Goal: Task Accomplishment & Management: Manage account settings

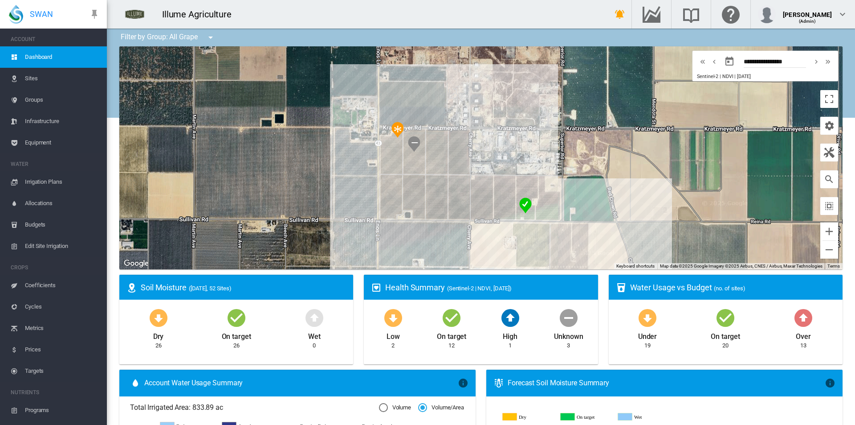
click at [821, 186] on button "button" at bounding box center [830, 179] width 18 height 18
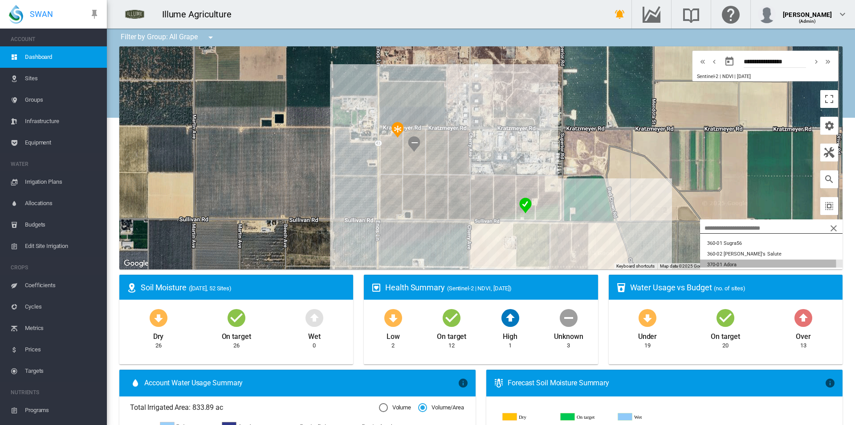
click at [736, 264] on button "370-01 Adora" at bounding box center [771, 264] width 143 height 11
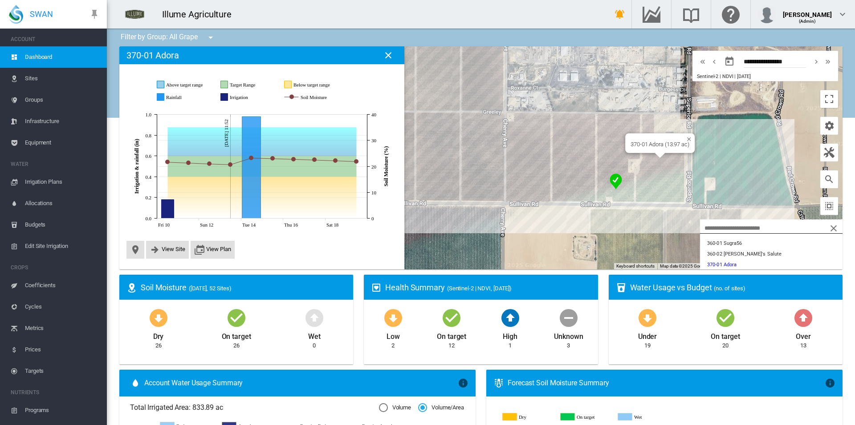
click at [52, 179] on span "Irrigation Plans" at bounding box center [62, 181] width 75 height 21
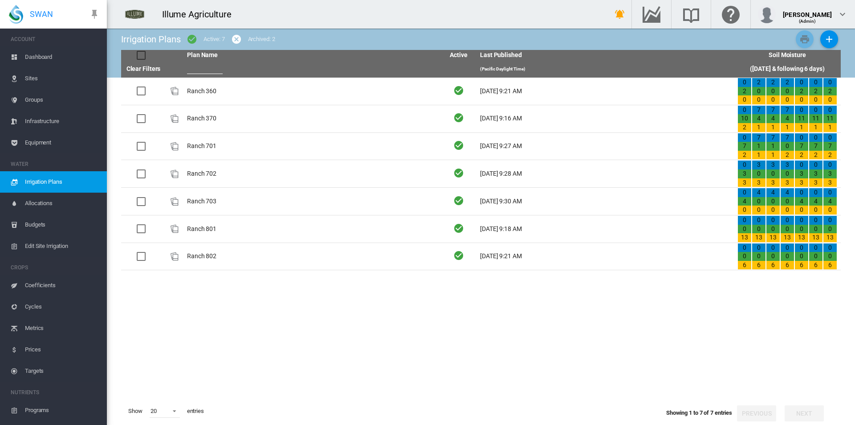
click at [207, 119] on td "Ranch 370" at bounding box center [312, 118] width 257 height 27
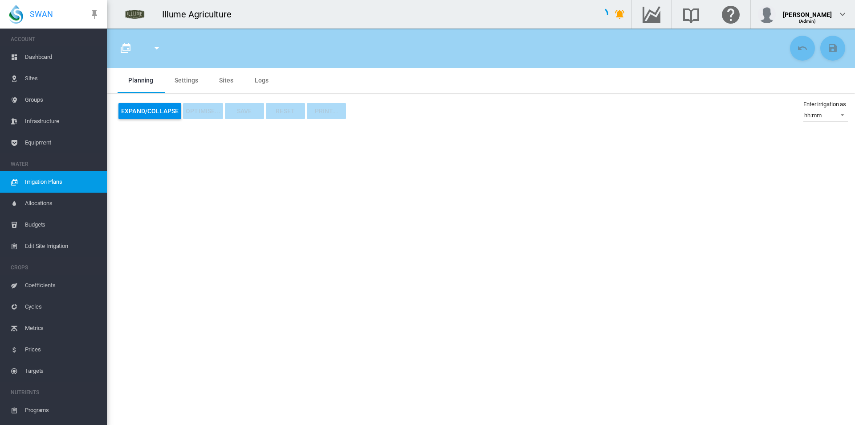
type input "*********"
type input "*"
type input "*****"
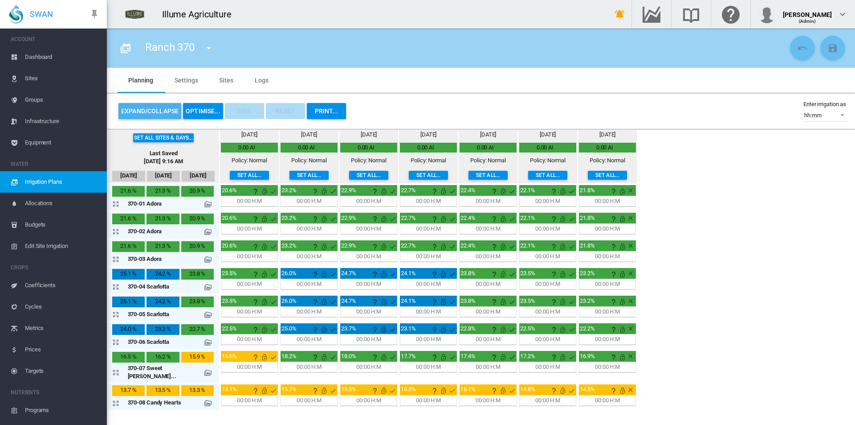
click at [145, 107] on button "Expand/Collapse" at bounding box center [150, 111] width 63 height 16
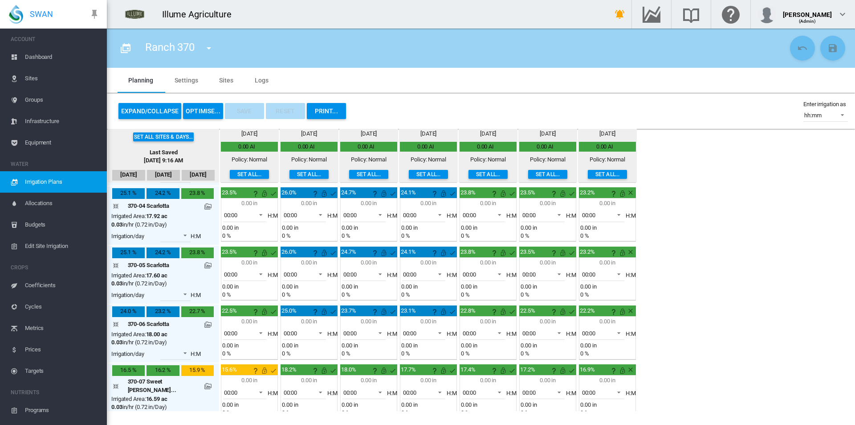
scroll to position [178, 0]
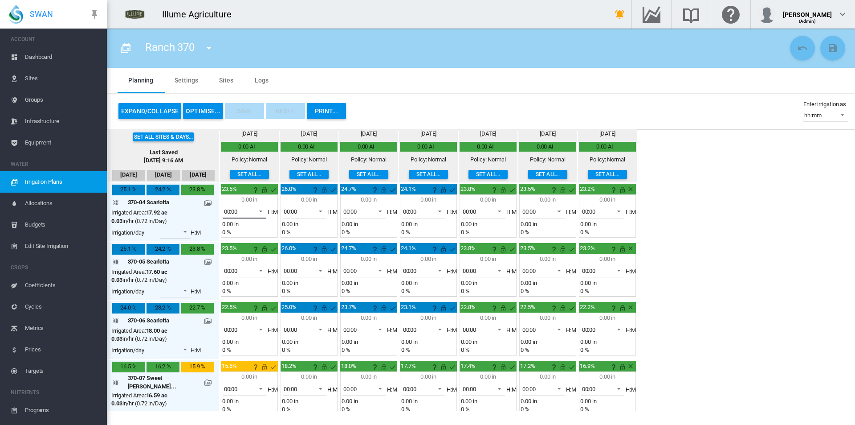
click at [225, 210] on span "00:00" at bounding box center [238, 212] width 28 height 8
click at [235, 255] on md-option "06:00" at bounding box center [232, 250] width 61 height 21
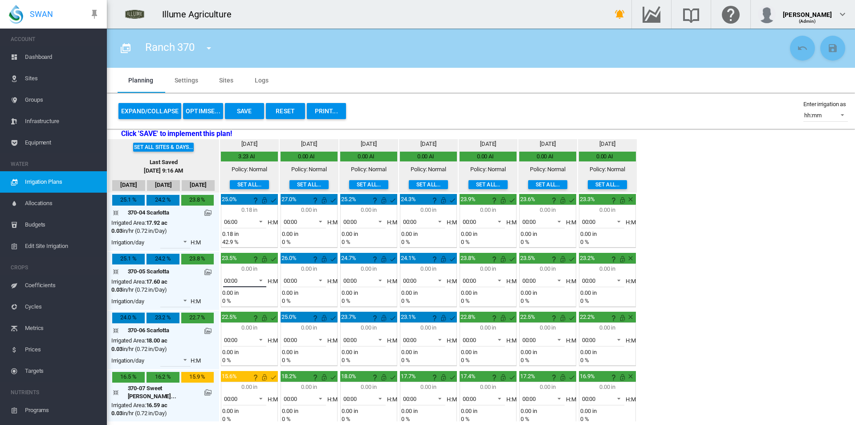
click at [230, 284] on span "00:00" at bounding box center [238, 281] width 28 height 8
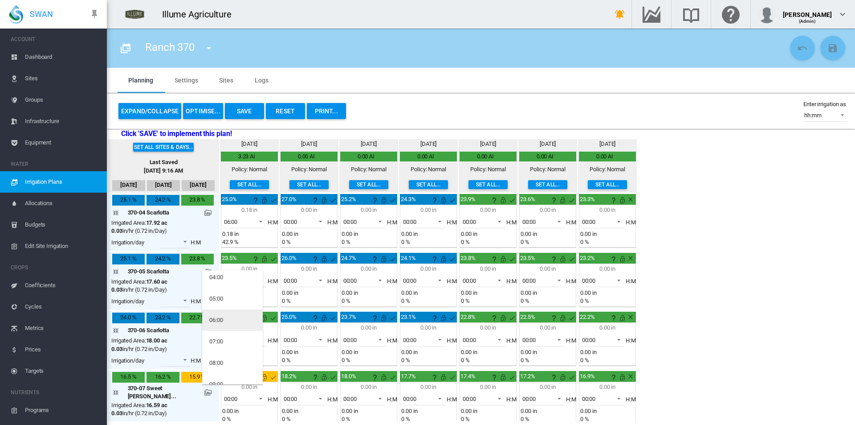
click at [234, 322] on md-option "06:00" at bounding box center [232, 319] width 61 height 21
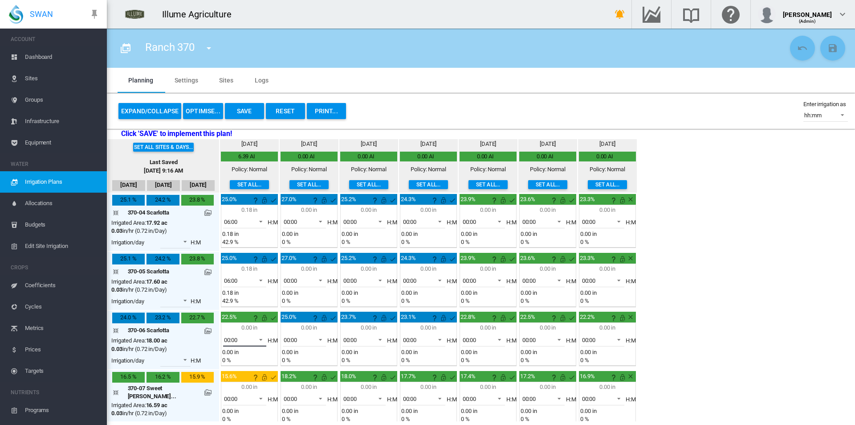
click at [229, 338] on span "00:00" at bounding box center [238, 340] width 28 height 8
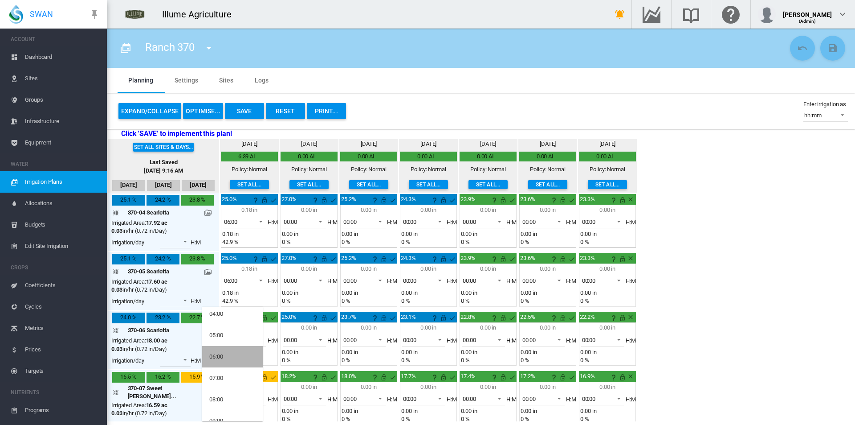
click at [237, 359] on md-option "06:00" at bounding box center [232, 356] width 61 height 21
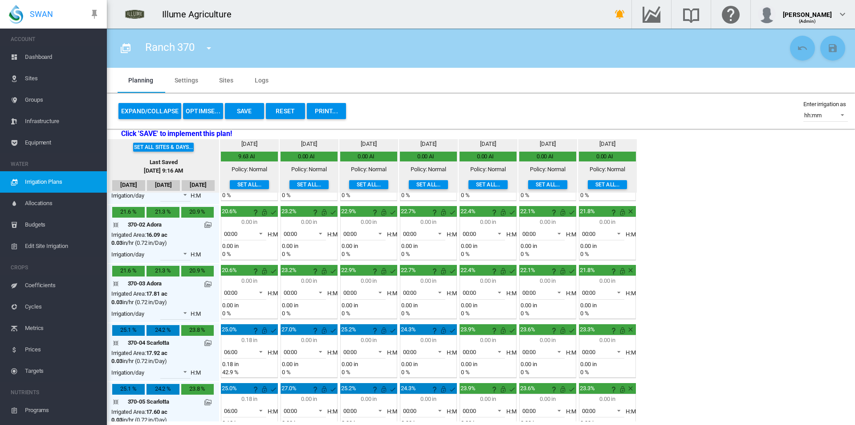
scroll to position [45, 0]
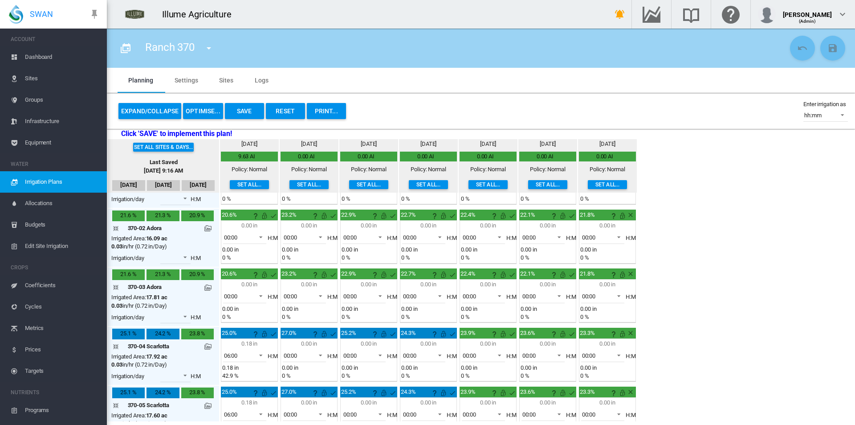
click at [237, 107] on button "Save" at bounding box center [244, 111] width 39 height 16
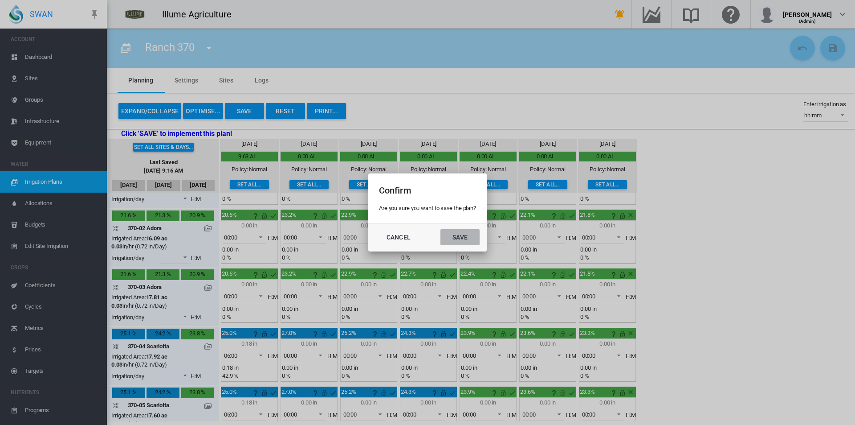
click at [460, 237] on button "Save" at bounding box center [460, 237] width 39 height 16
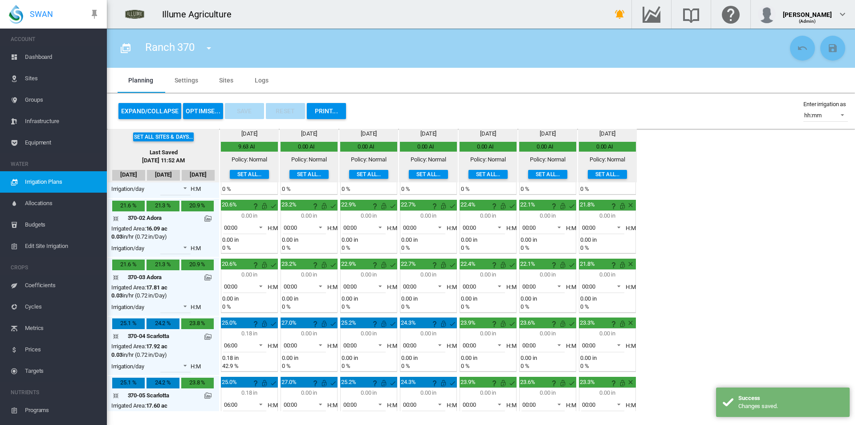
click at [206, 49] on md-icon "icon-menu-down" at bounding box center [209, 48] width 11 height 11
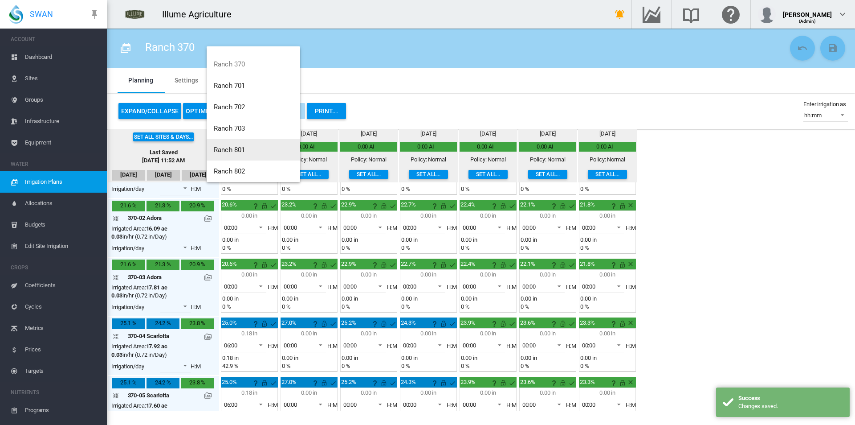
scroll to position [43, 0]
click at [239, 143] on span "Ranch 801" at bounding box center [229, 146] width 31 height 8
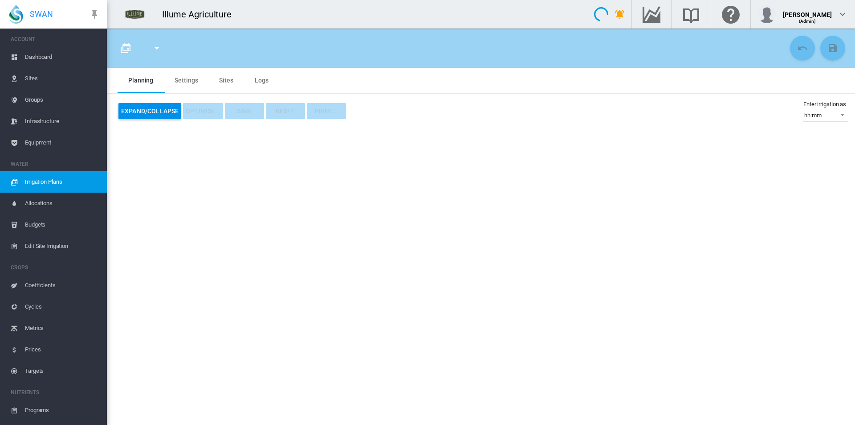
type input "*********"
type input "*"
type input "******"
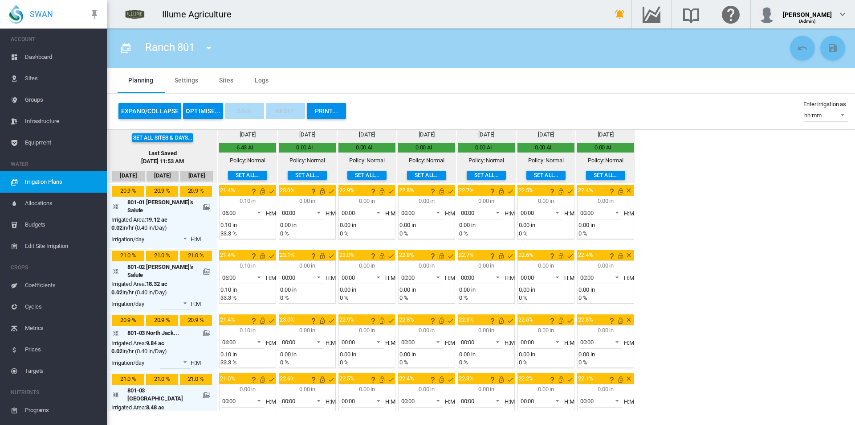
scroll to position [539, 0]
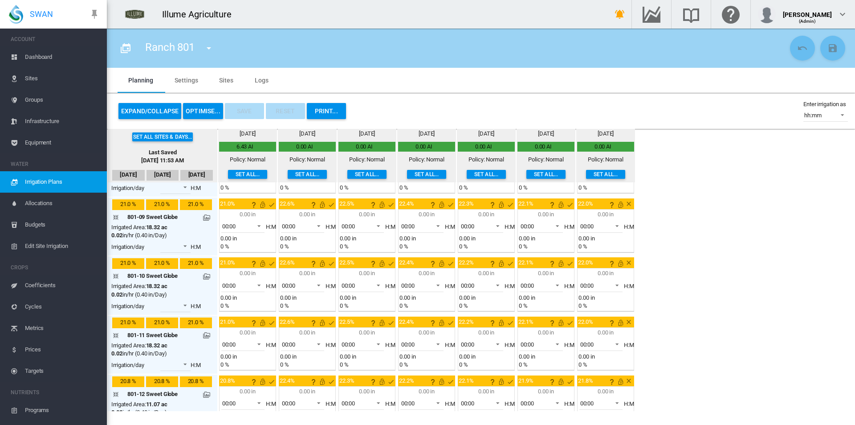
click at [214, 44] on md-icon "icon-menu-down" at bounding box center [209, 48] width 11 height 11
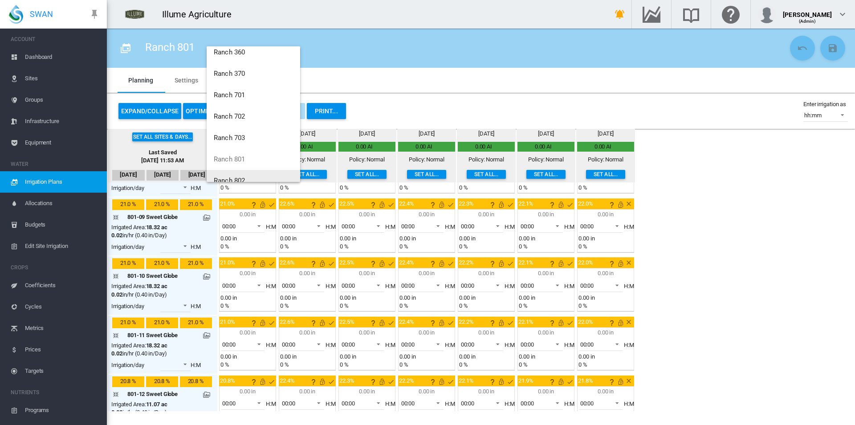
scroll to position [43, 0]
click at [241, 168] on span "Ranch 802" at bounding box center [229, 167] width 31 height 8
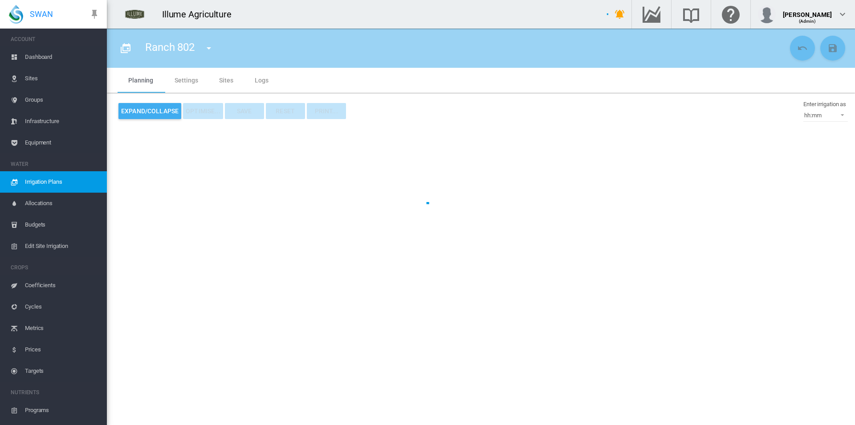
type input "*********"
type input "*"
type input "**"
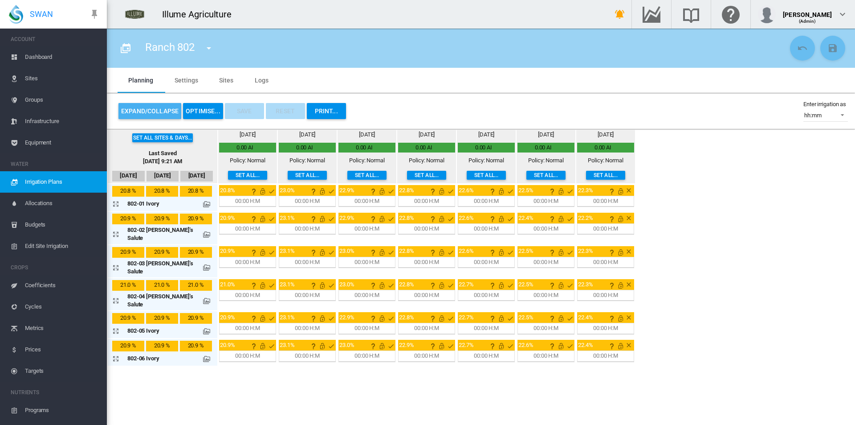
drag, startPoint x: 158, startPoint y: 110, endPoint x: 280, endPoint y: 262, distance: 194.5
click at [159, 111] on button "Expand/Collapse" at bounding box center [150, 111] width 63 height 16
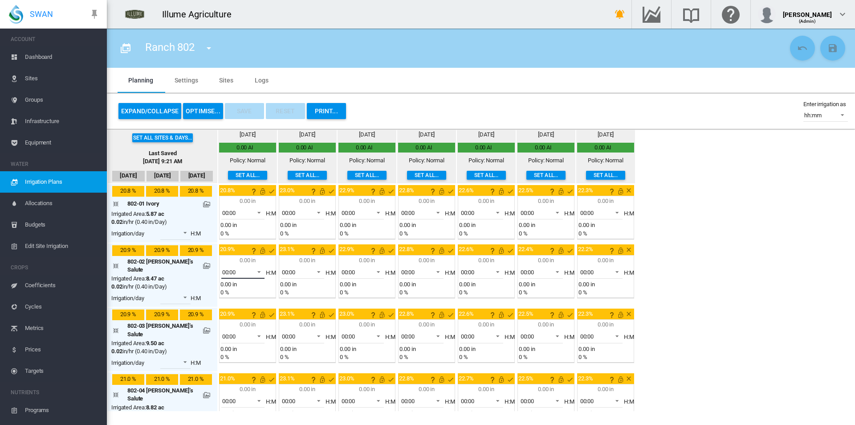
click at [231, 268] on span "00:00" at bounding box center [236, 272] width 28 height 8
drag, startPoint x: 222, startPoint y: 304, endPoint x: 224, endPoint y: 309, distance: 5.6
click at [222, 305] on md-option "06:00" at bounding box center [232, 310] width 61 height 21
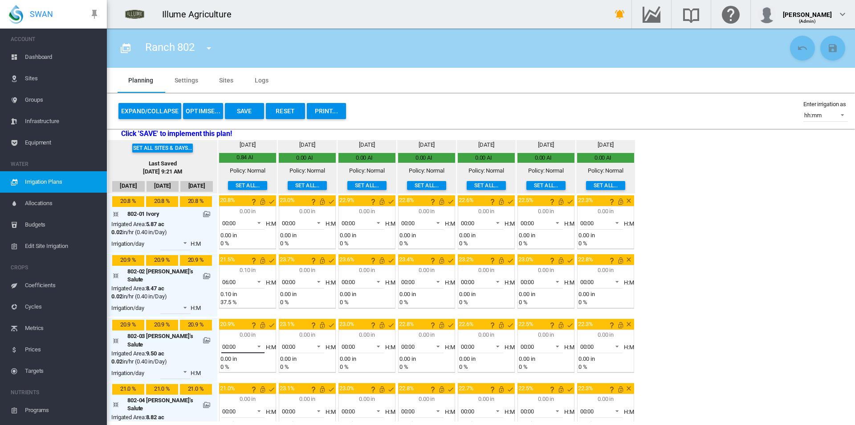
click at [233, 343] on span "00:00" at bounding box center [236, 347] width 28 height 8
drag, startPoint x: 231, startPoint y: 360, endPoint x: 238, endPoint y: 369, distance: 11.8
click at [231, 360] on md-option "06:00" at bounding box center [232, 356] width 61 height 21
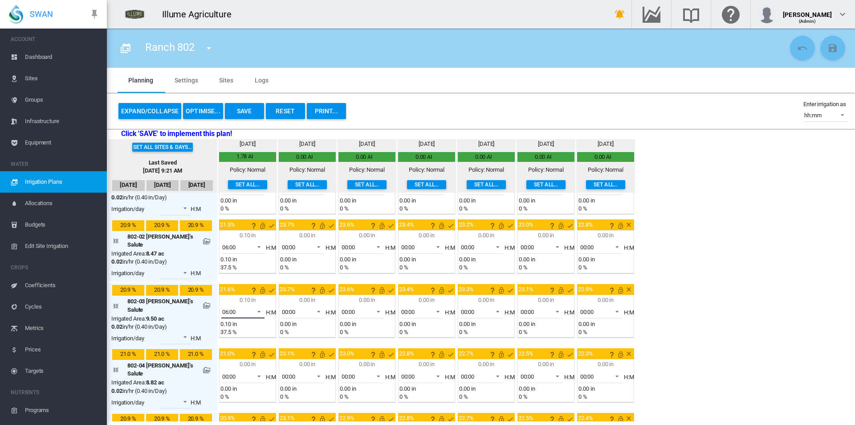
scroll to position [45, 0]
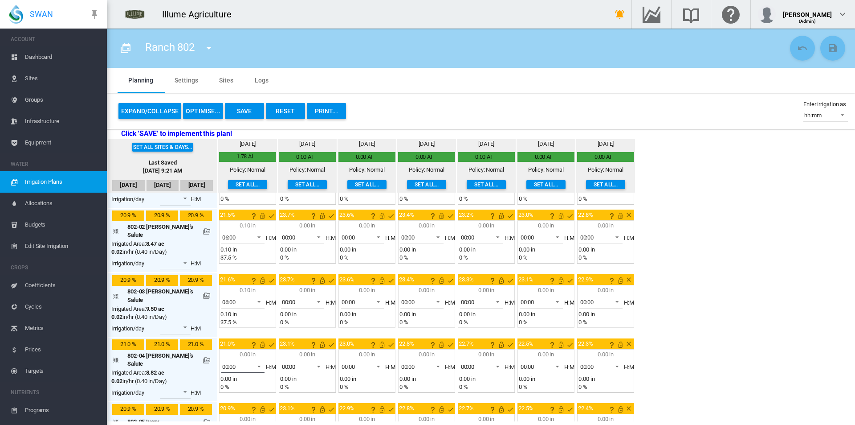
click at [233, 361] on md-select-value "00:00" at bounding box center [243, 366] width 44 height 13
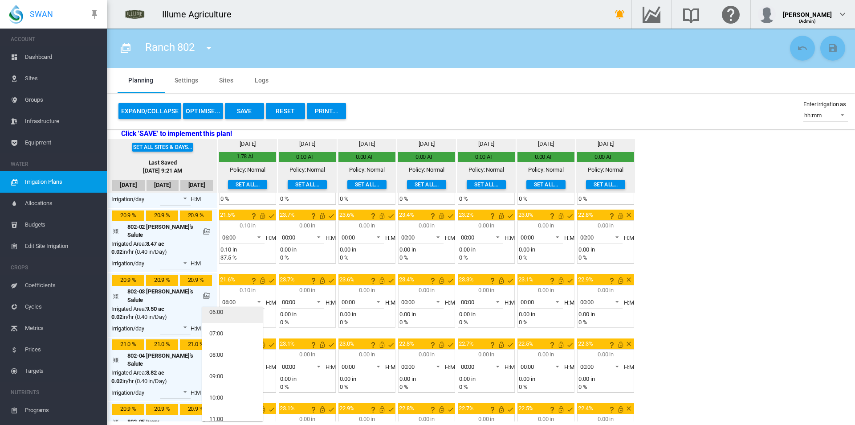
click at [234, 314] on md-option "06:00" at bounding box center [232, 311] width 61 height 21
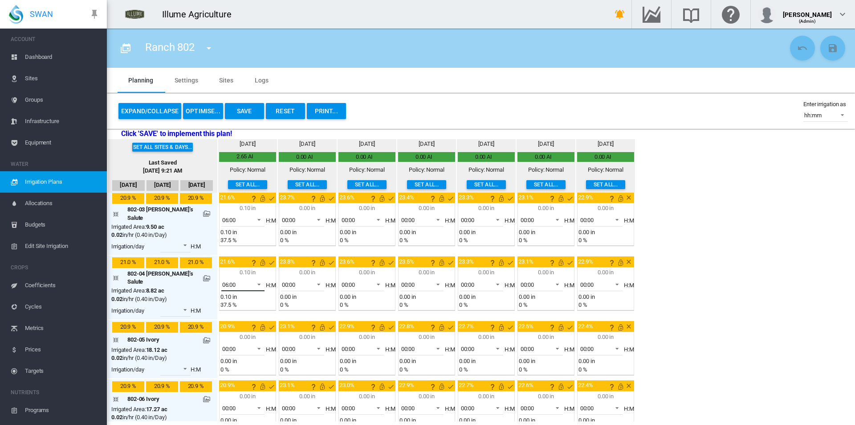
scroll to position [127, 0]
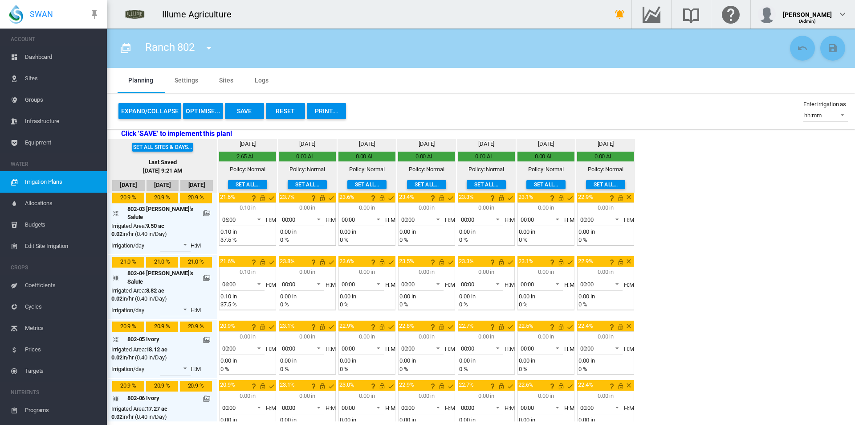
click at [245, 114] on button "Save" at bounding box center [244, 111] width 39 height 16
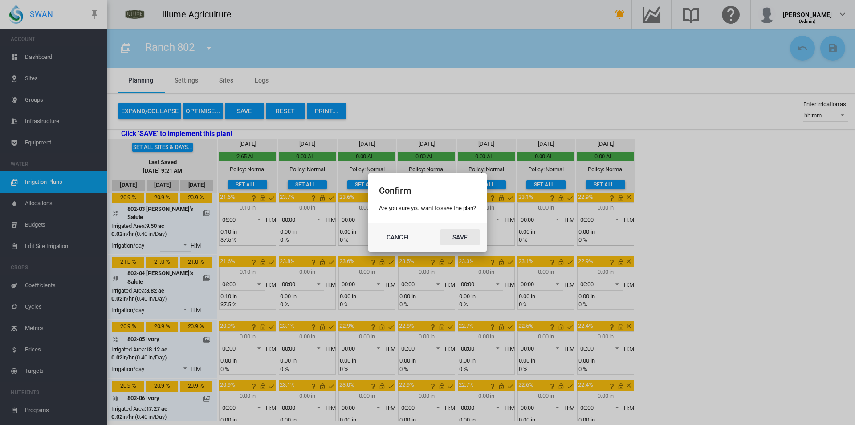
click at [466, 239] on button "Save" at bounding box center [460, 237] width 39 height 16
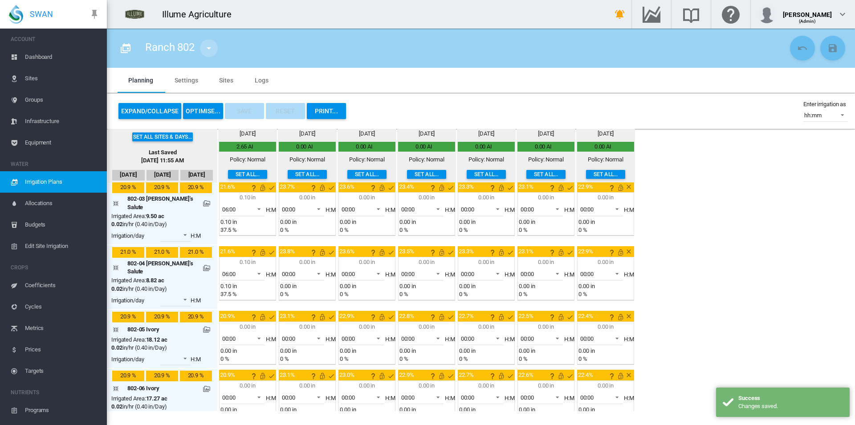
click at [208, 48] on md-icon "icon-menu-down" at bounding box center [209, 48] width 11 height 11
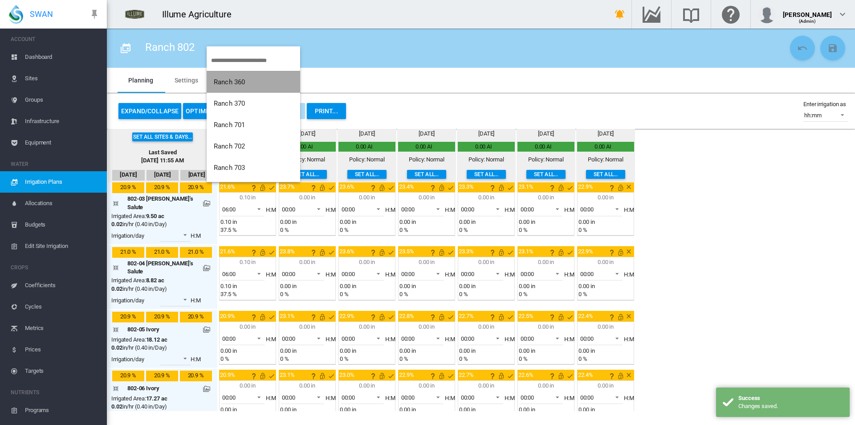
click at [245, 84] on span "Ranch 360" at bounding box center [229, 82] width 31 height 8
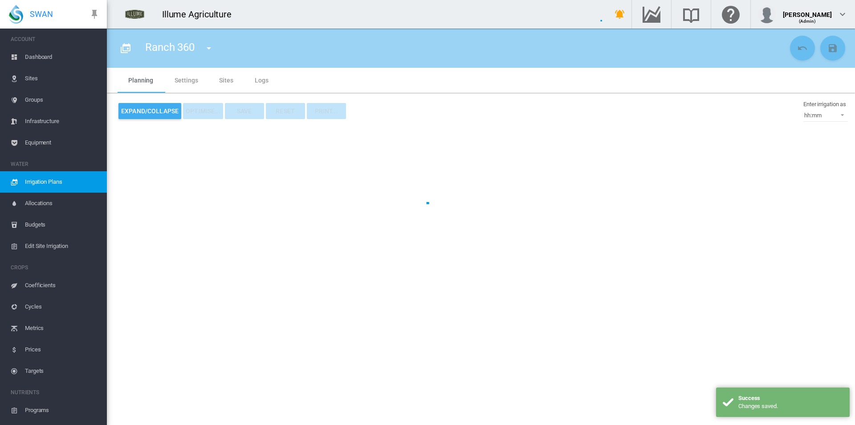
type input "*********"
type input "*"
type input "***"
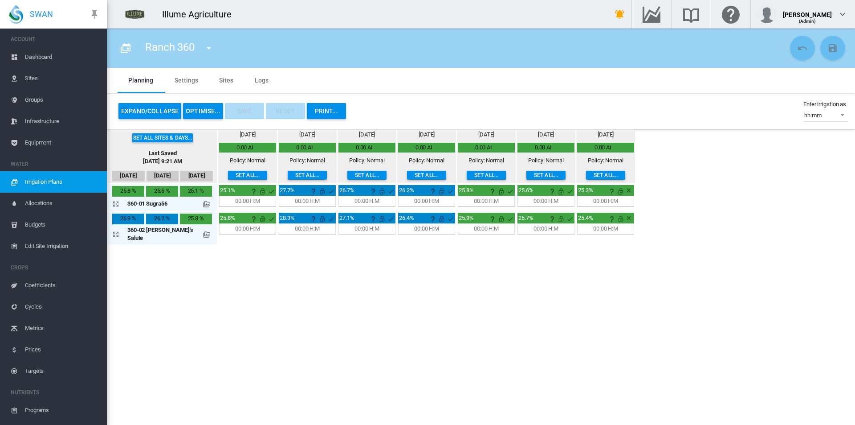
drag, startPoint x: 149, startPoint y: 110, endPoint x: 160, endPoint y: 122, distance: 16.1
click at [149, 110] on button "Expand/Collapse" at bounding box center [150, 111] width 63 height 16
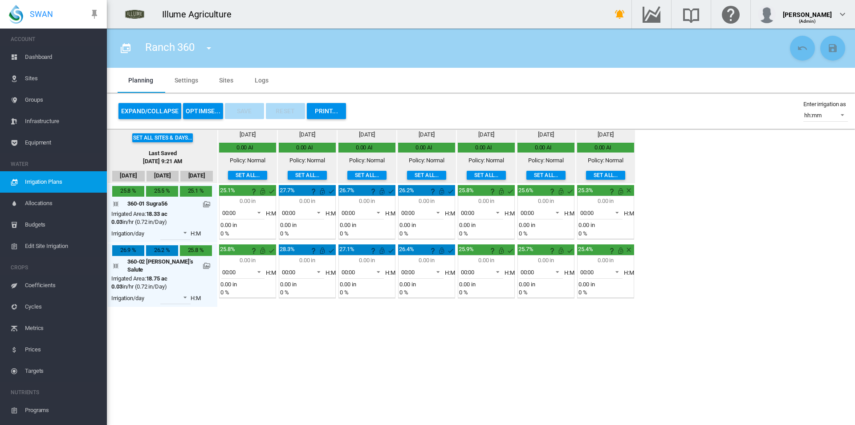
drag, startPoint x: 237, startPoint y: 173, endPoint x: 262, endPoint y: 190, distance: 29.7
click at [242, 176] on button "Set all..." at bounding box center [247, 175] width 39 height 9
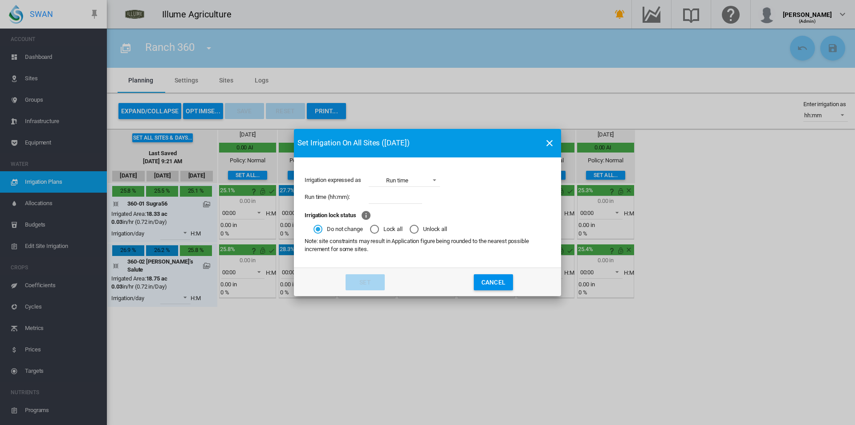
click at [229, 178] on div "Set Irrigation On All Sites (Oct 13) Irrigation expressed as Run time Applicati…" at bounding box center [427, 212] width 855 height 425
click at [382, 196] on input "Irrigation expressed ..." at bounding box center [395, 196] width 53 height 13
type input "****"
click at [371, 284] on button "Set" at bounding box center [365, 282] width 39 height 16
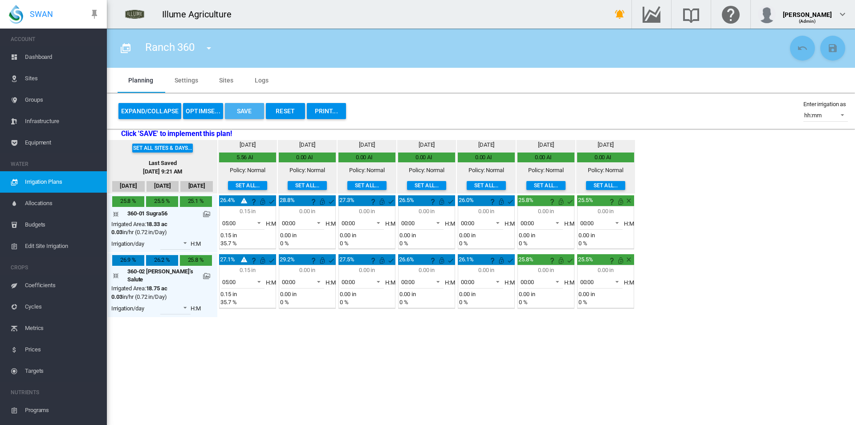
click at [246, 110] on button "Save" at bounding box center [244, 111] width 39 height 16
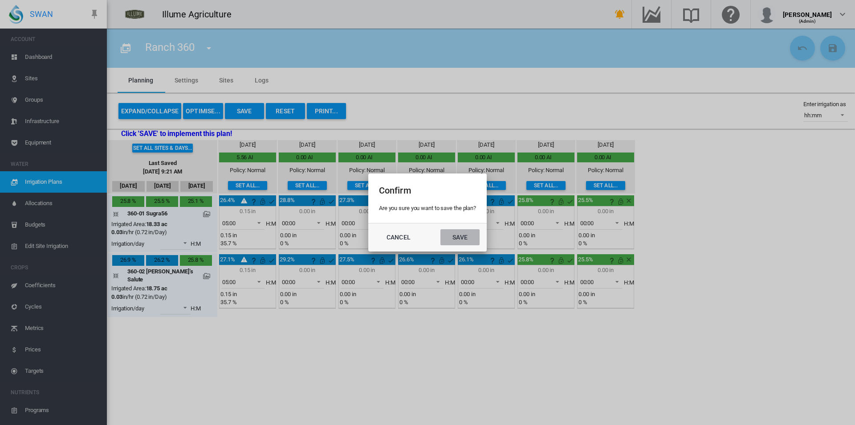
click at [460, 239] on button "Save" at bounding box center [460, 237] width 39 height 16
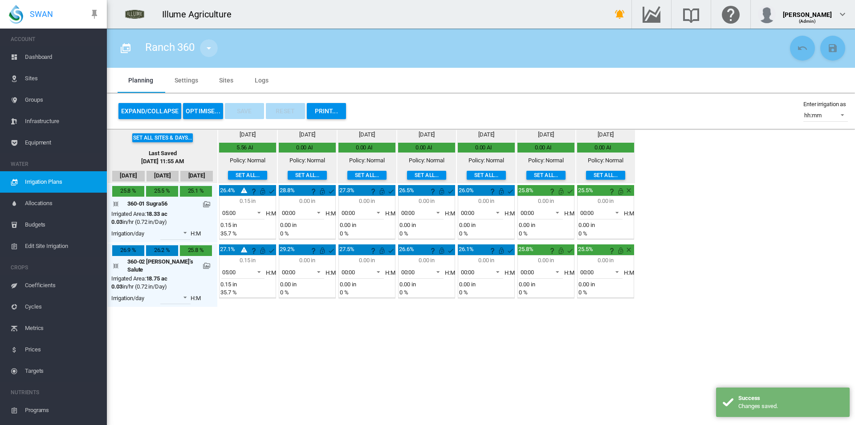
click at [207, 47] on md-icon "icon-menu-down" at bounding box center [209, 48] width 11 height 11
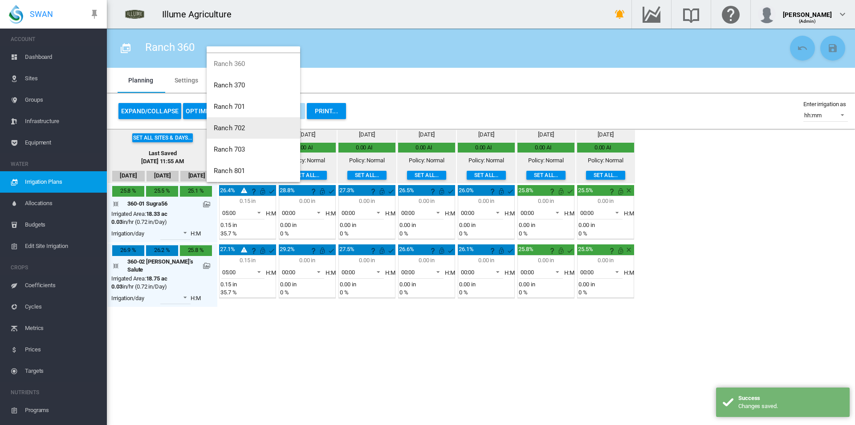
scroll to position [43, 0]
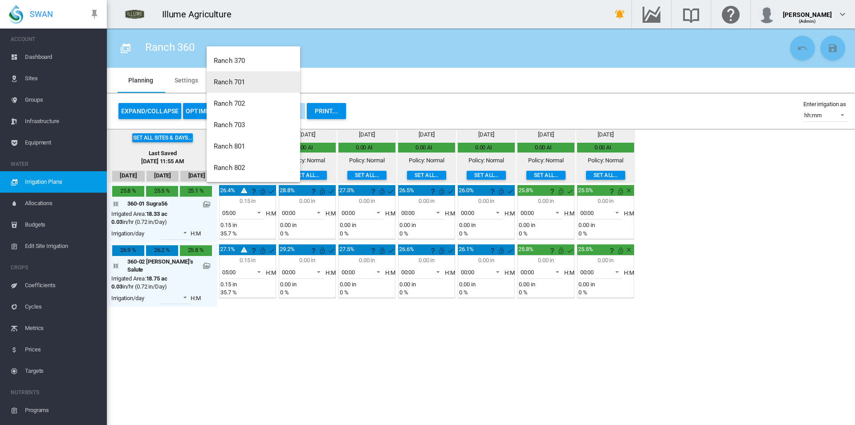
click at [247, 76] on button "Ranch 701" at bounding box center [254, 81] width 94 height 21
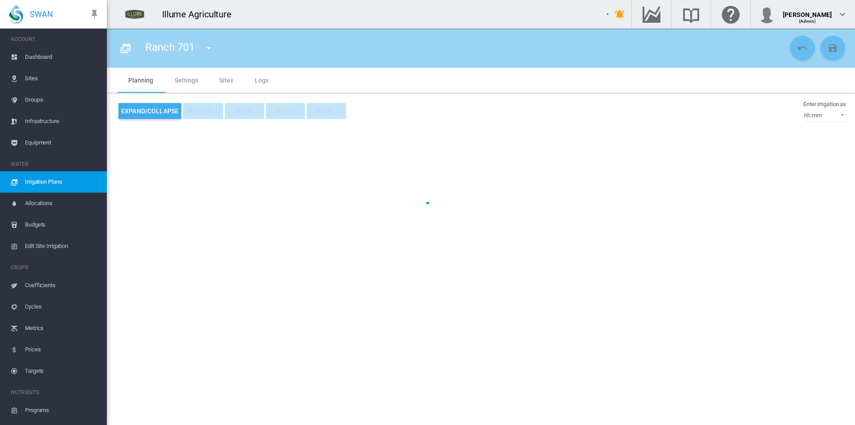
type input "*********"
type input "*"
type input "***"
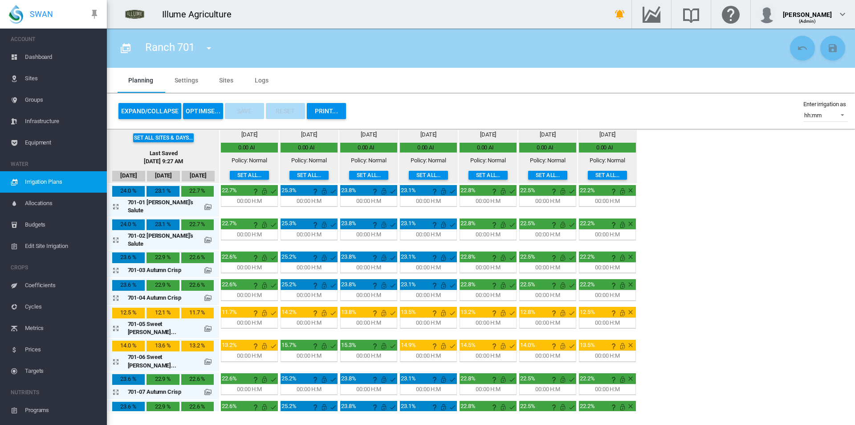
click at [230, 176] on button "Set all..." at bounding box center [249, 175] width 39 height 9
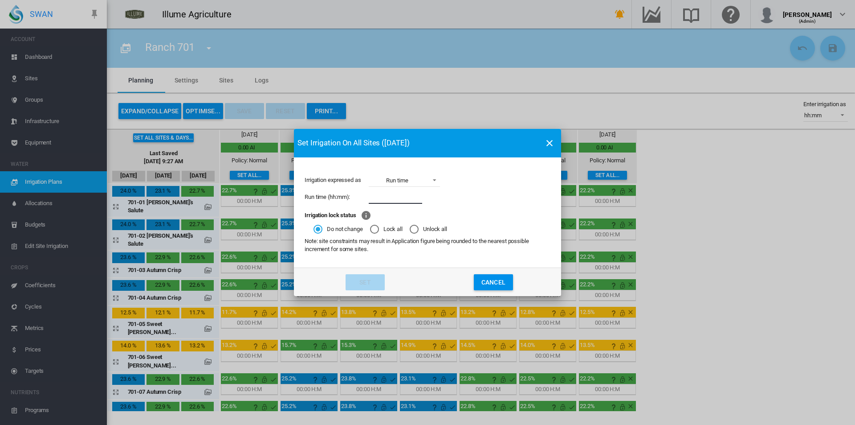
click at [385, 191] on input "Irrigation expressed ..." at bounding box center [395, 196] width 53 height 13
type input "****"
click at [368, 282] on button "Set" at bounding box center [365, 282] width 39 height 16
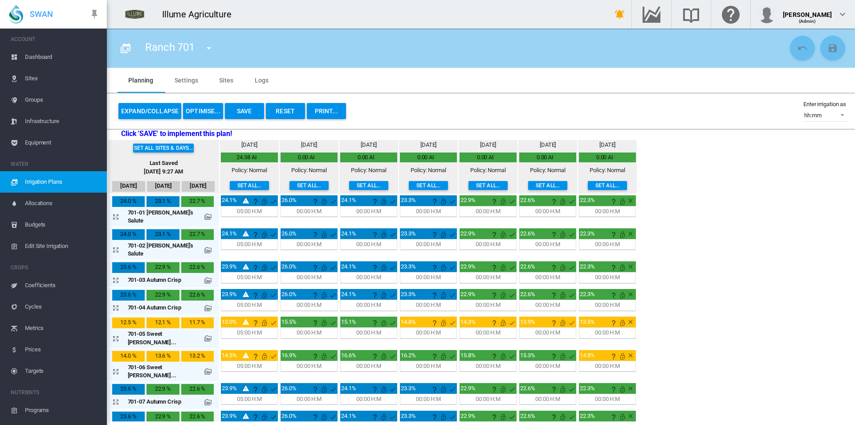
click at [153, 115] on button "Expand/Collapse" at bounding box center [150, 111] width 63 height 16
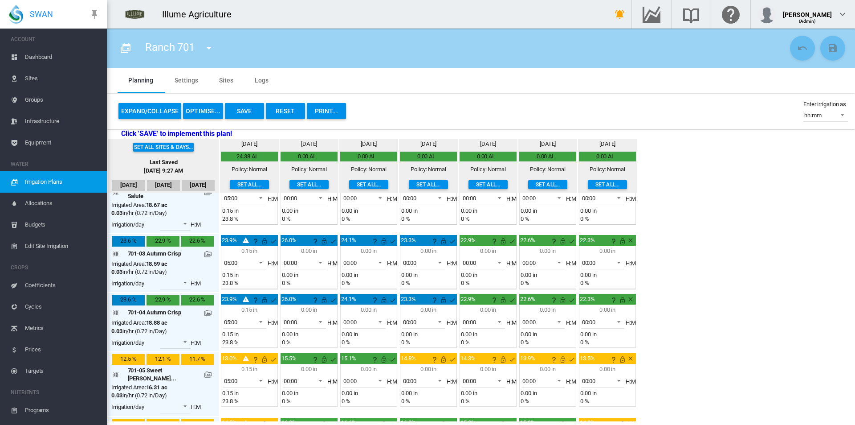
scroll to position [134, 0]
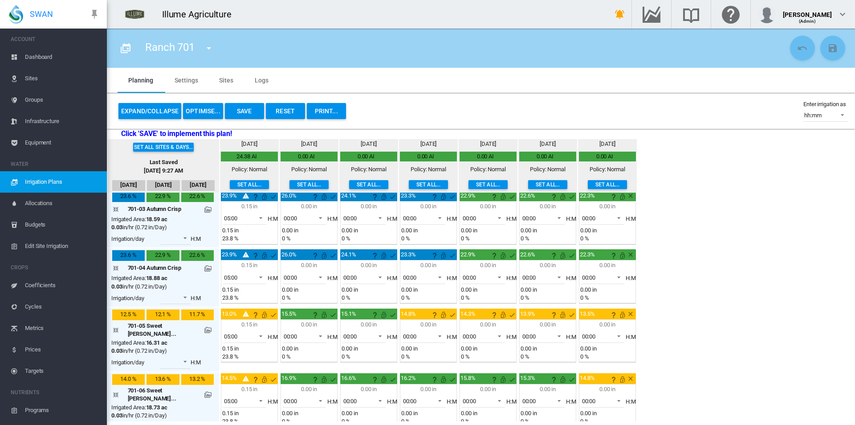
click at [236, 320] on div "0.15 in" at bounding box center [249, 324] width 54 height 8
click at [237, 329] on md-select-value "05:00" at bounding box center [245, 335] width 44 height 13
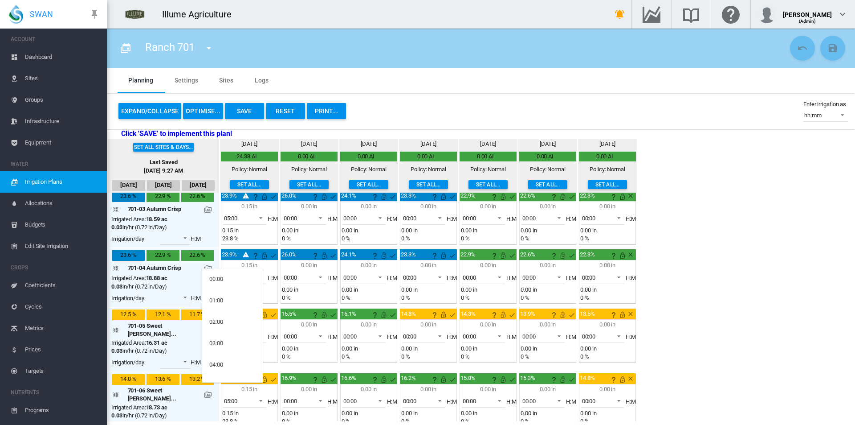
scroll to position [61, 0]
click at [233, 286] on md-option "03:00" at bounding box center [232, 282] width 61 height 21
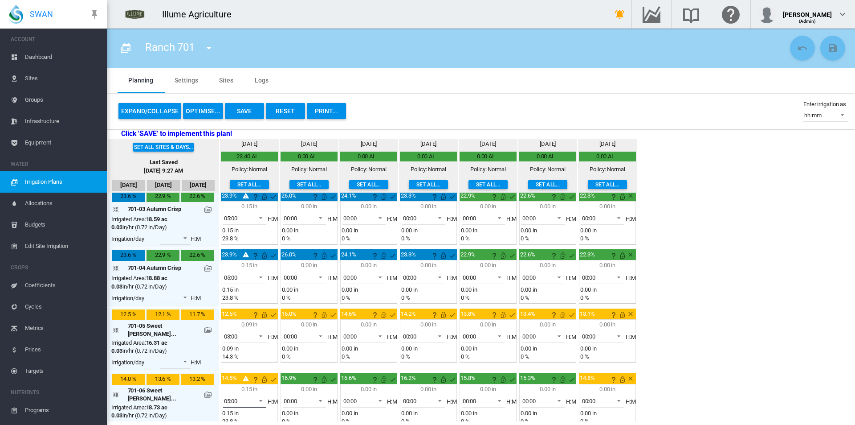
click at [229, 397] on span "05:00" at bounding box center [238, 401] width 28 height 8
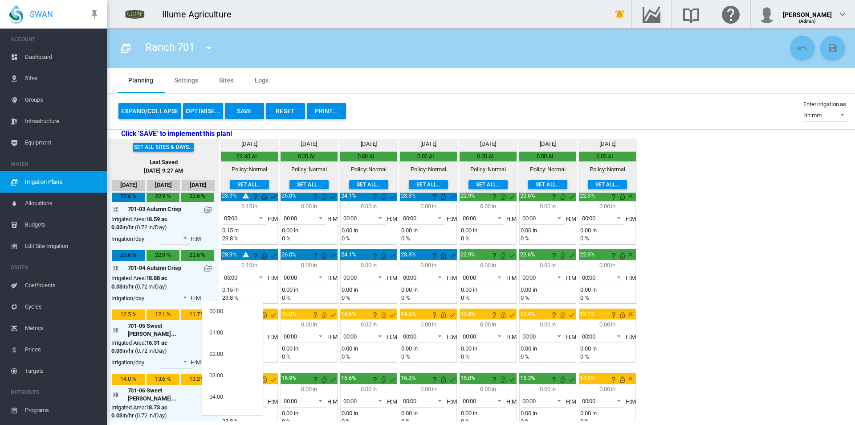
scroll to position [34, 0]
click at [233, 342] on md-option "03:00" at bounding box center [232, 341] width 61 height 21
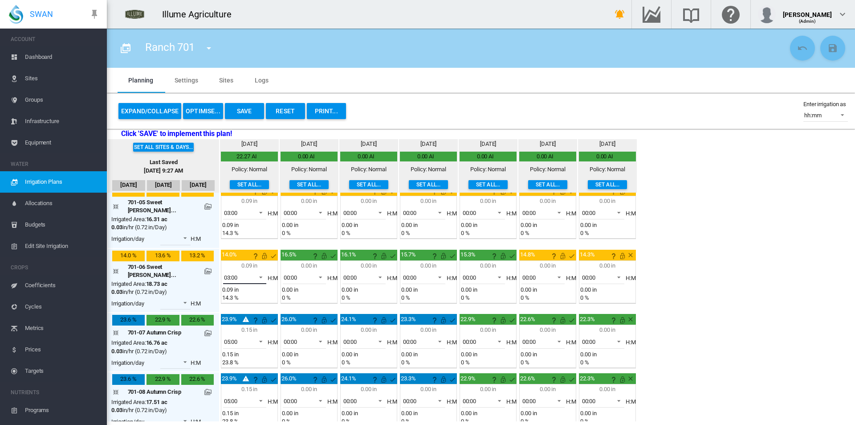
scroll to position [304, 0]
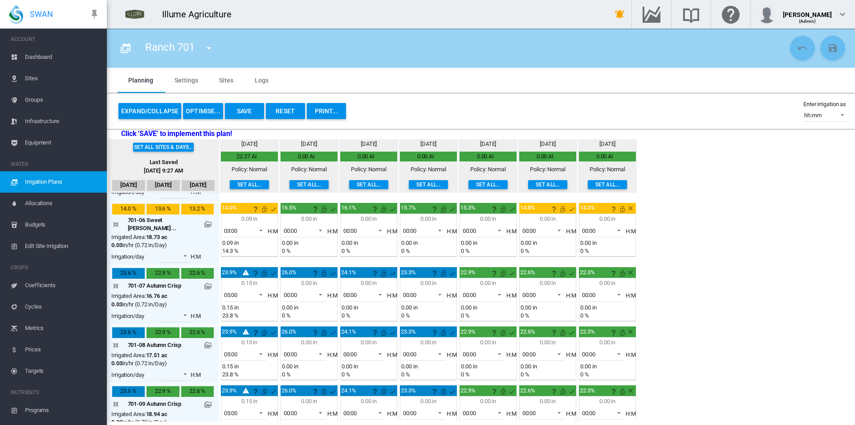
click at [251, 110] on button "Save" at bounding box center [244, 111] width 39 height 16
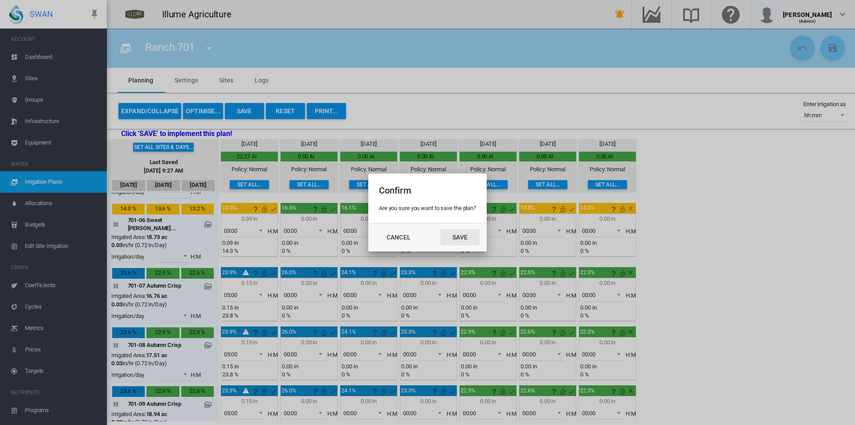
click at [459, 236] on button "Save" at bounding box center [460, 237] width 39 height 16
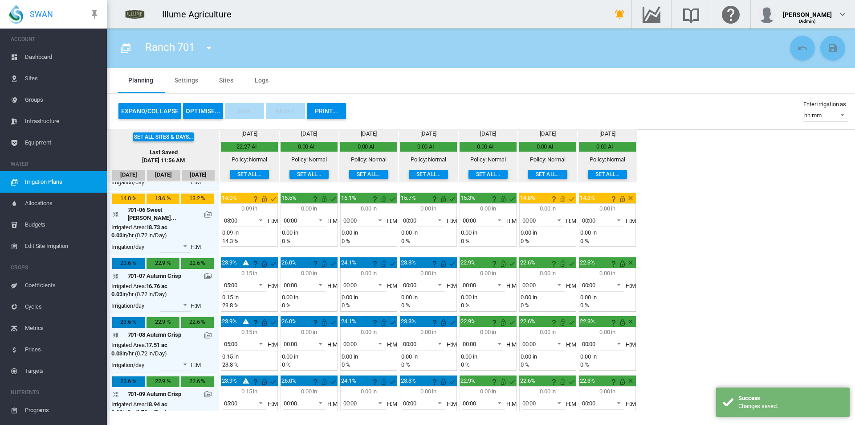
click at [209, 51] on md-icon "icon-menu-down" at bounding box center [209, 48] width 11 height 11
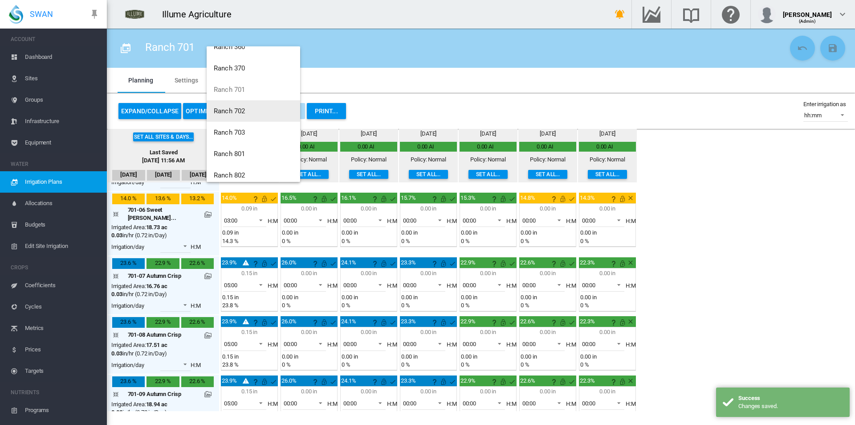
scroll to position [43, 0]
click at [242, 98] on button "Ranch 702" at bounding box center [254, 103] width 94 height 21
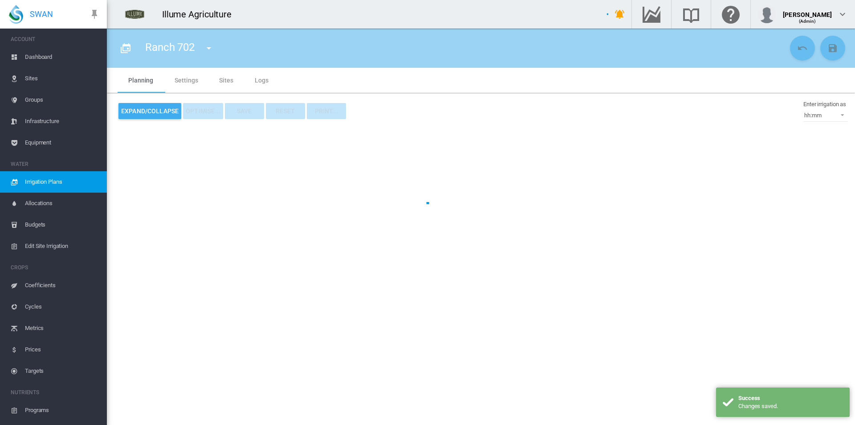
type input "*********"
type input "*"
type input "*****"
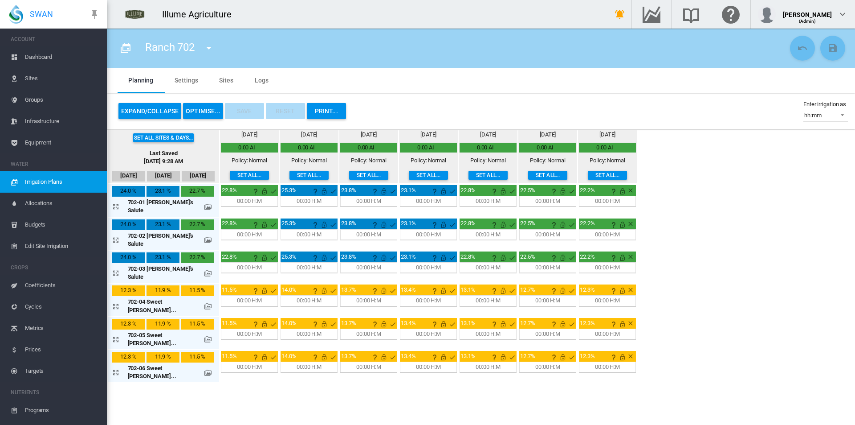
click at [221, 180] on div "Mon, Oct 13 0.00 AI Policy: Normal Set all..." at bounding box center [249, 157] width 57 height 52
drag, startPoint x: 218, startPoint y: 169, endPoint x: 241, endPoint y: 188, distance: 29.4
click at [221, 169] on div "Mon, Oct 13 0.00 AI Policy: Normal Set all..." at bounding box center [249, 157] width 57 height 52
click at [230, 178] on button "Set all..." at bounding box center [249, 175] width 39 height 9
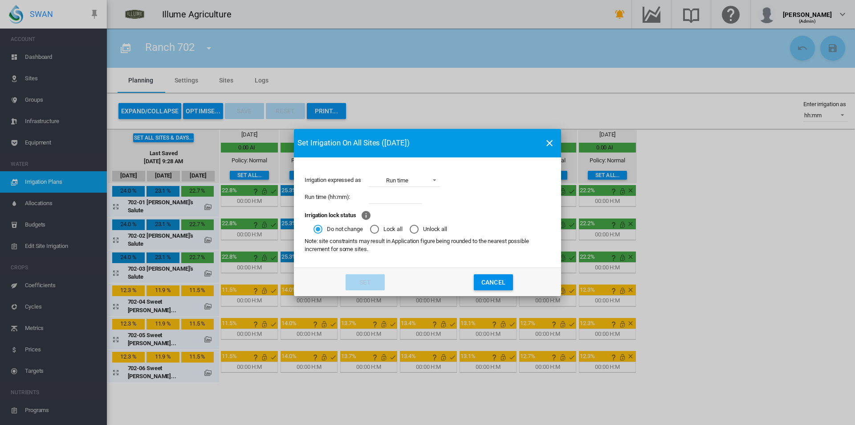
click at [396, 196] on input "Irrigation expressed ..." at bounding box center [395, 196] width 53 height 13
type input "****"
click at [371, 286] on button "Set" at bounding box center [365, 282] width 39 height 16
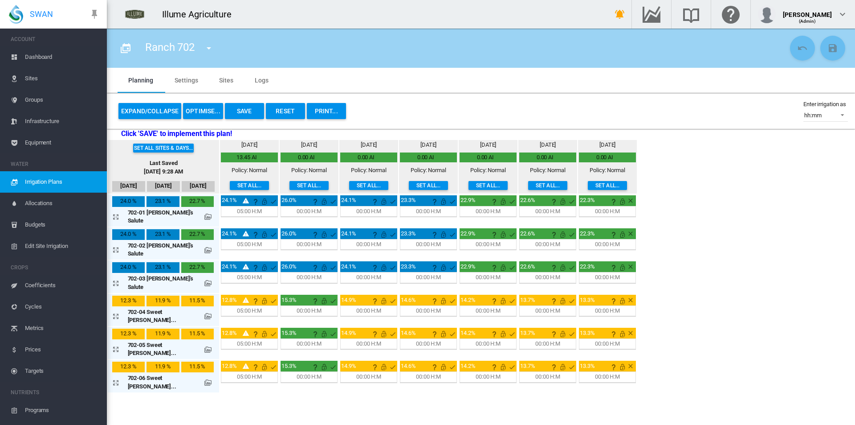
click at [163, 113] on button "Expand/Collapse" at bounding box center [150, 111] width 63 height 16
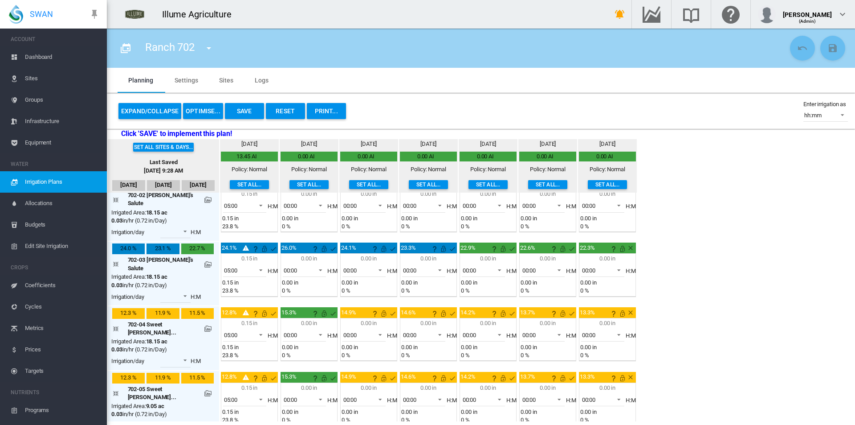
scroll to position [127, 0]
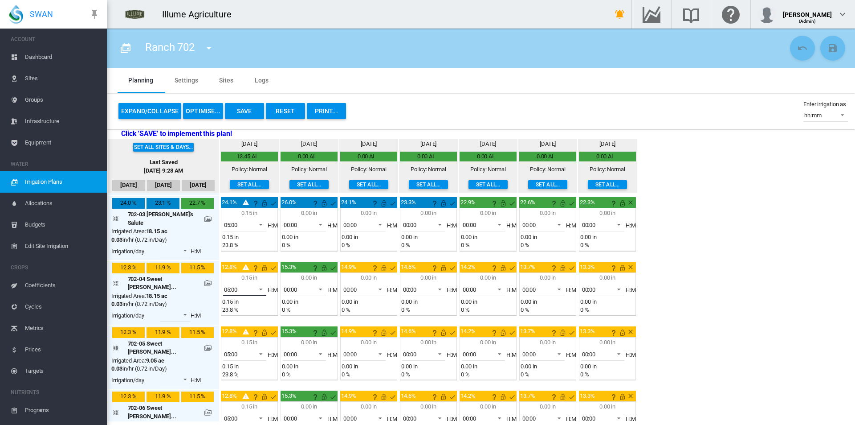
click at [235, 286] on span "05:00" at bounding box center [238, 290] width 28 height 8
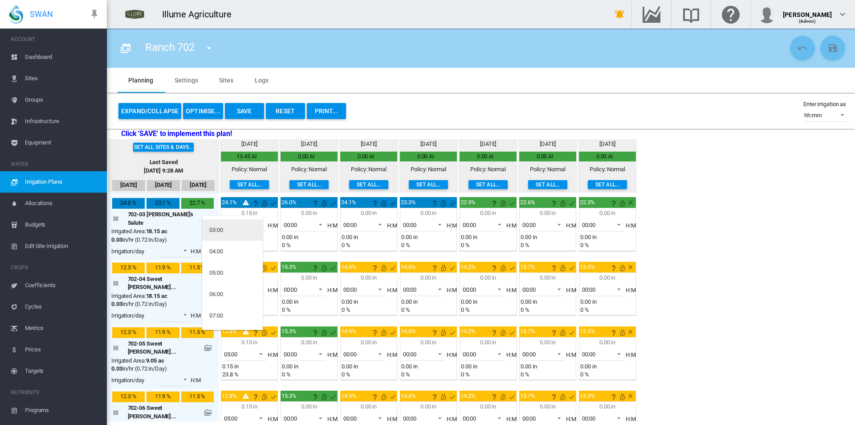
click at [222, 233] on div "03:00" at bounding box center [216, 230] width 14 height 8
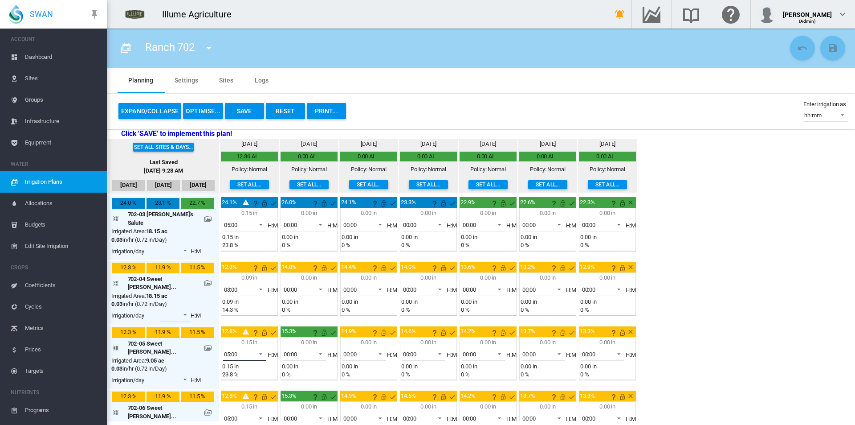
click at [225, 350] on span "05:00" at bounding box center [238, 354] width 28 height 8
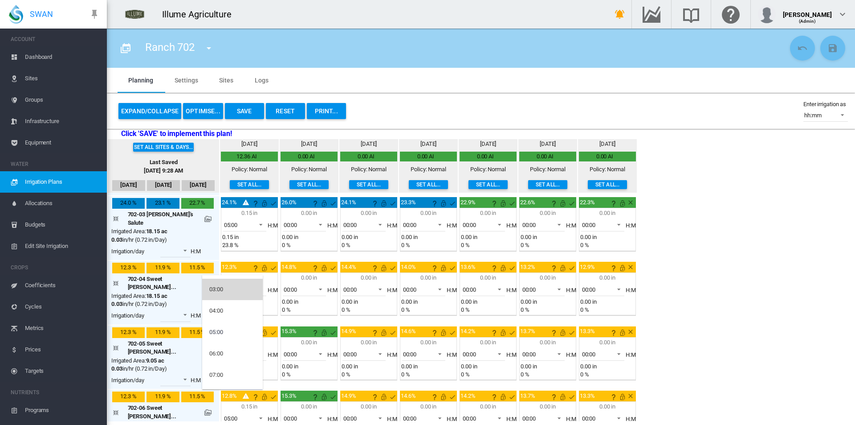
click at [231, 292] on md-option "03:00" at bounding box center [232, 288] width 61 height 21
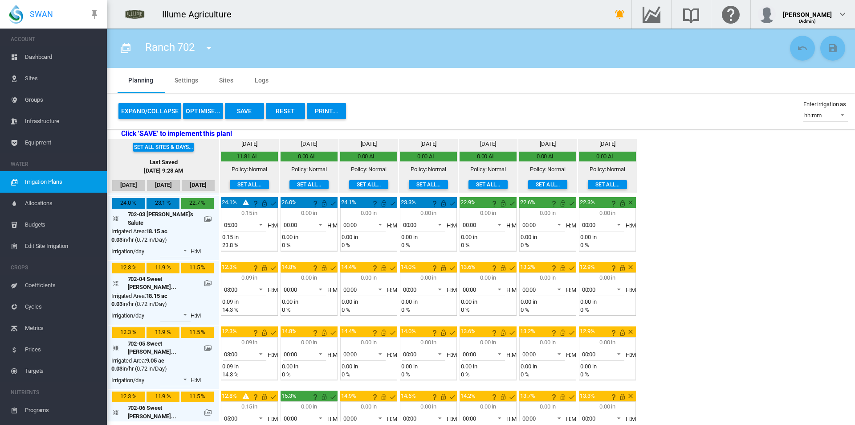
click at [235, 414] on span "05:00" at bounding box center [238, 418] width 28 height 8
click at [238, 348] on md-option "03:00" at bounding box center [232, 347] width 61 height 21
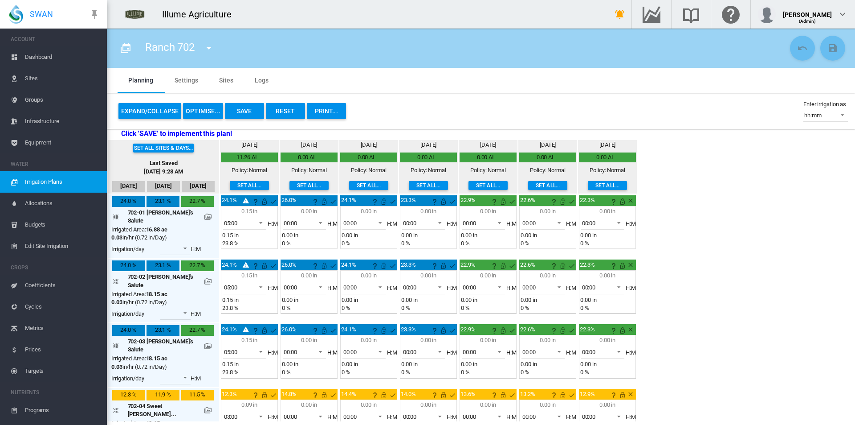
scroll to position [127, 0]
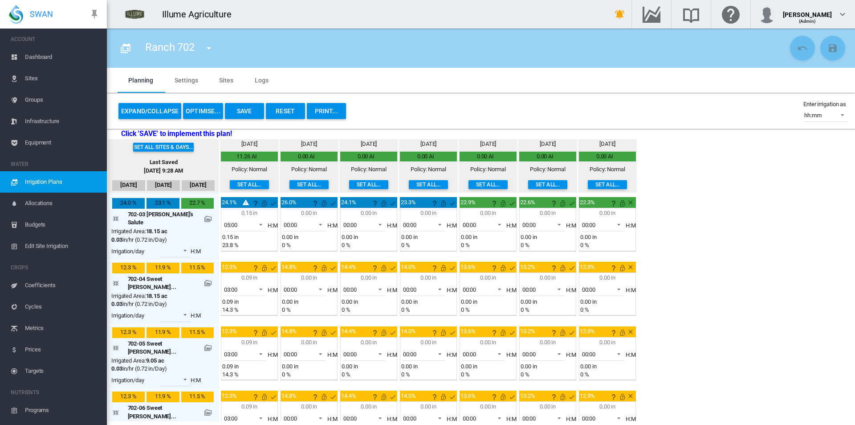
click at [251, 112] on button "Save" at bounding box center [244, 111] width 39 height 16
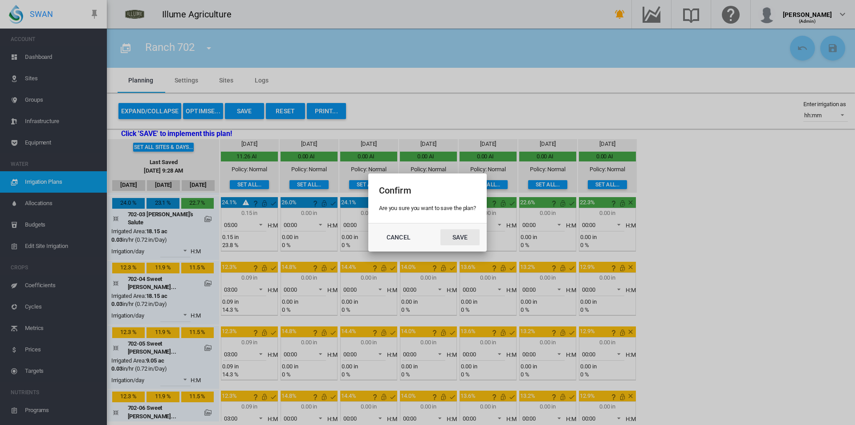
click at [442, 233] on button "Save" at bounding box center [460, 237] width 39 height 16
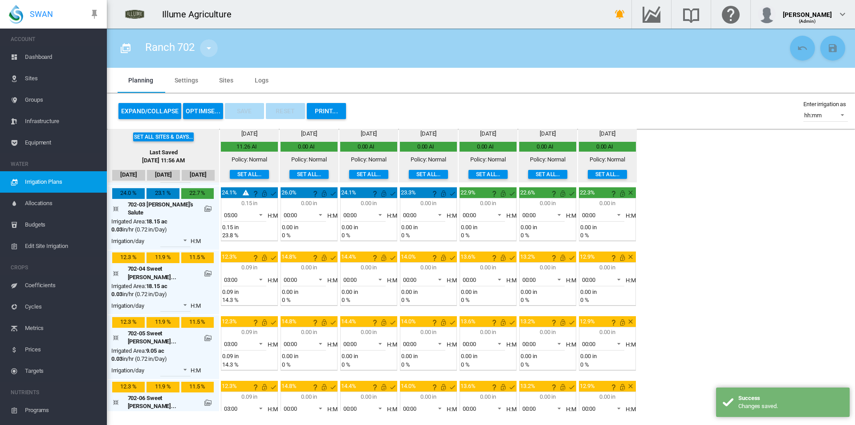
click at [207, 43] on md-icon "icon-menu-down" at bounding box center [209, 48] width 11 height 11
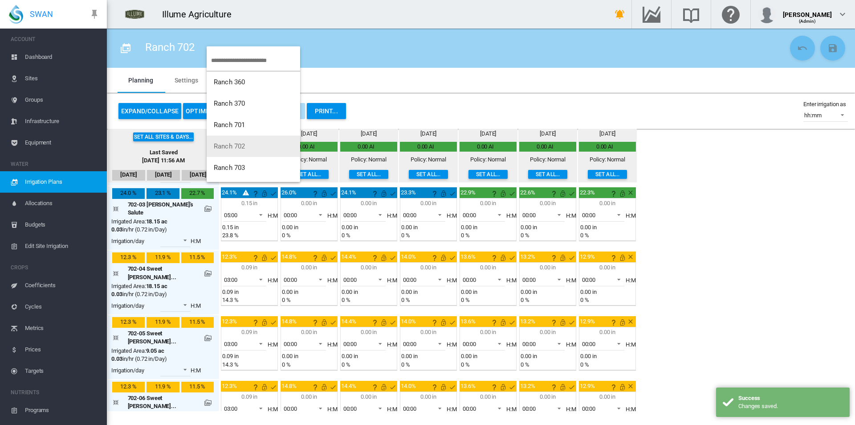
scroll to position [43, 0]
click at [248, 132] on button "Ranch 703" at bounding box center [254, 124] width 94 height 21
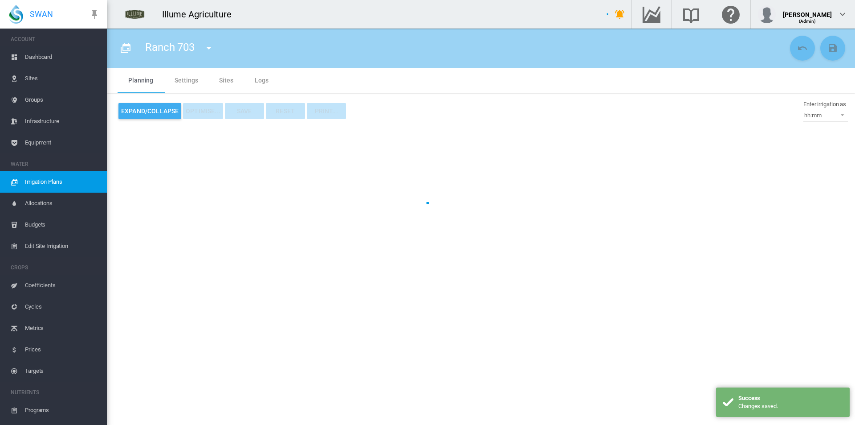
type input "*********"
type input "*"
type input "*****"
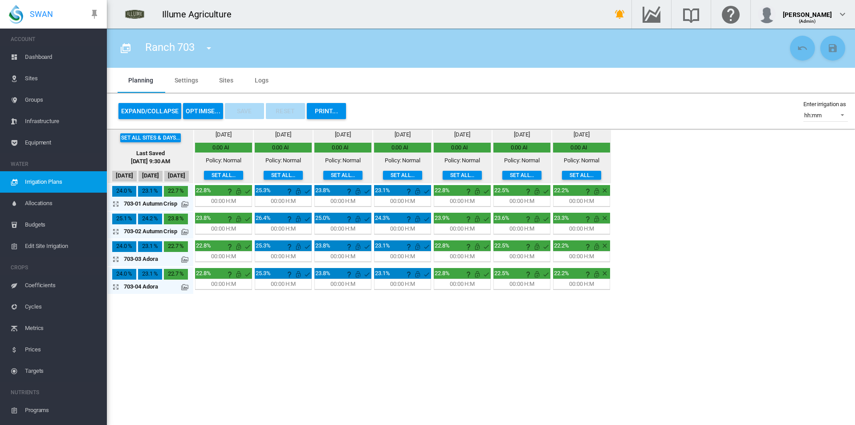
click at [225, 171] on button "Set all..." at bounding box center [223, 175] width 39 height 9
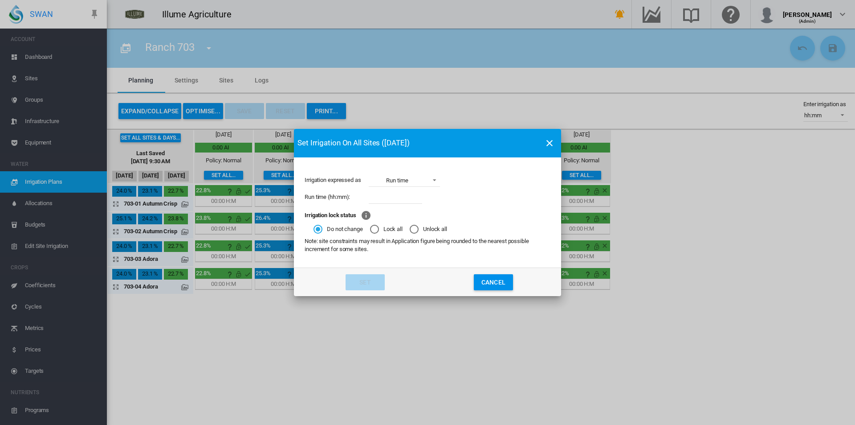
click at [390, 199] on input "Irrigation expressed ..." at bounding box center [395, 196] width 53 height 13
type input "****"
click at [364, 289] on button "Set" at bounding box center [365, 282] width 39 height 16
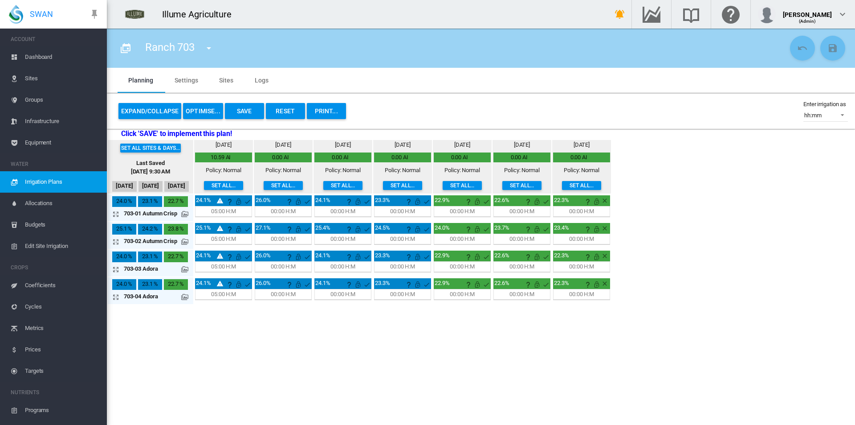
click at [350, 187] on button "Set all..." at bounding box center [342, 185] width 39 height 9
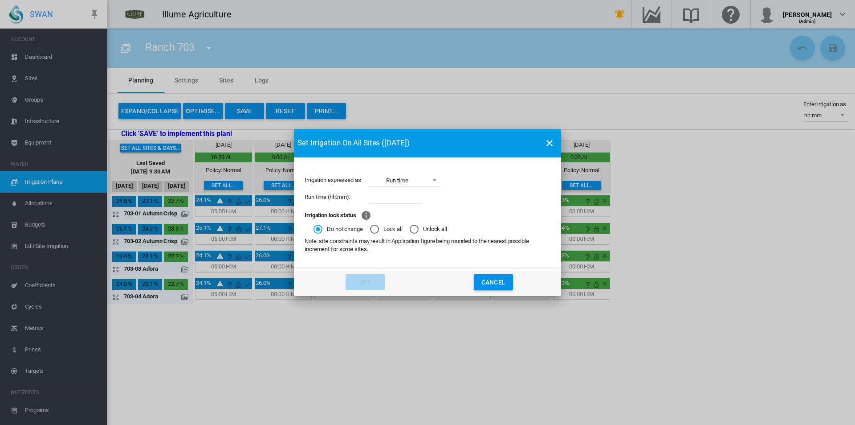
click at [398, 195] on input "Irrigation expressed ..." at bounding box center [395, 196] width 53 height 13
type input "****"
click at [357, 278] on button "Set" at bounding box center [365, 282] width 39 height 16
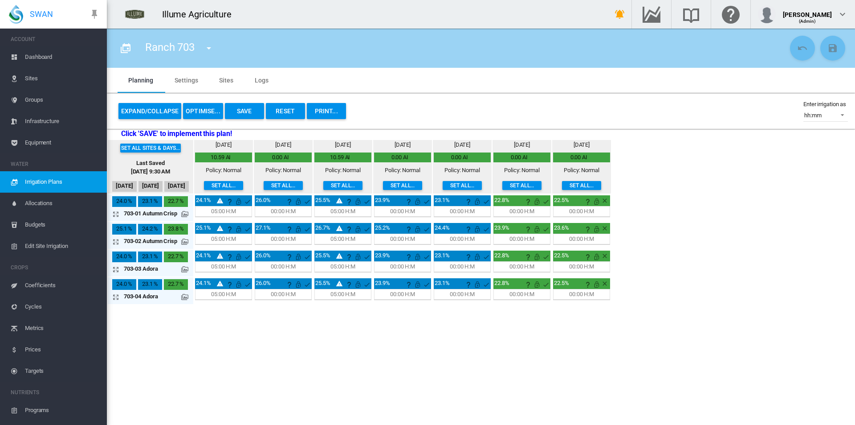
click at [472, 179] on div "[DATE] 0.00 AI Policy: Normal Set all..." at bounding box center [462, 167] width 57 height 52
click at [473, 184] on button "Set all..." at bounding box center [462, 185] width 39 height 9
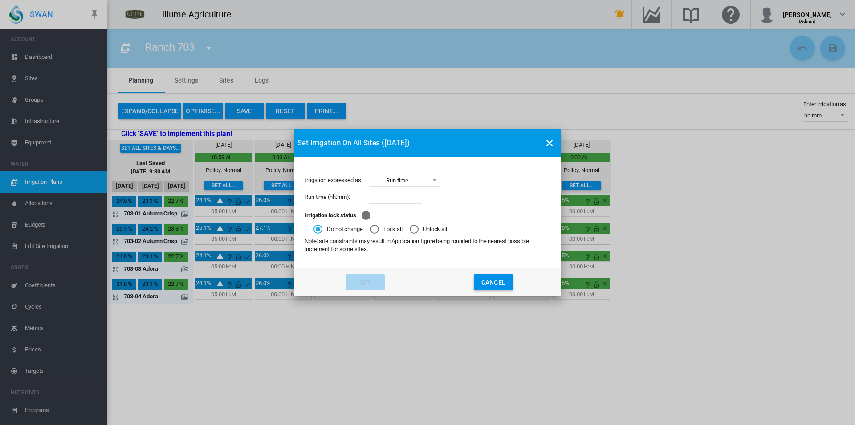
drag, startPoint x: 407, startPoint y: 194, endPoint x: 402, endPoint y: 197, distance: 5.8
click at [407, 194] on input "Irrigation expressed ..." at bounding box center [395, 196] width 53 height 13
type input "****"
click at [368, 285] on button "Set" at bounding box center [365, 282] width 39 height 16
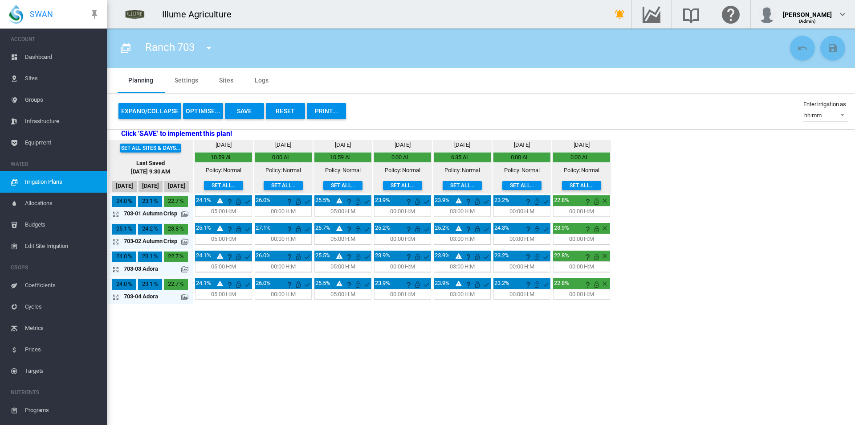
click at [239, 110] on button "Save" at bounding box center [244, 111] width 39 height 16
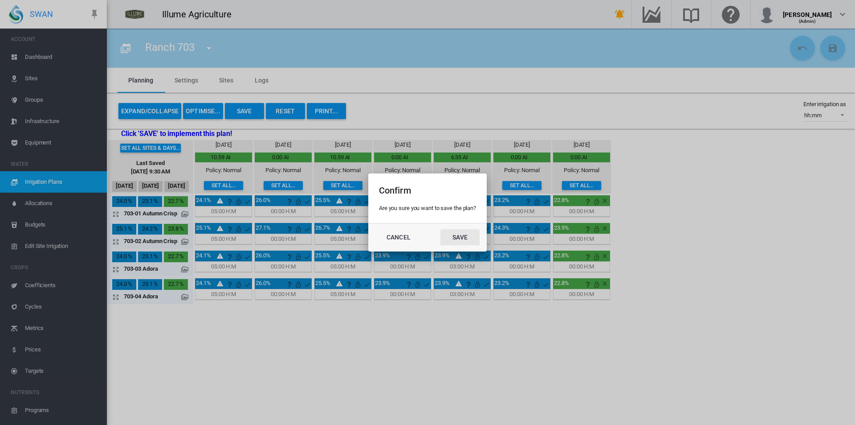
click at [448, 235] on button "Save" at bounding box center [460, 237] width 39 height 16
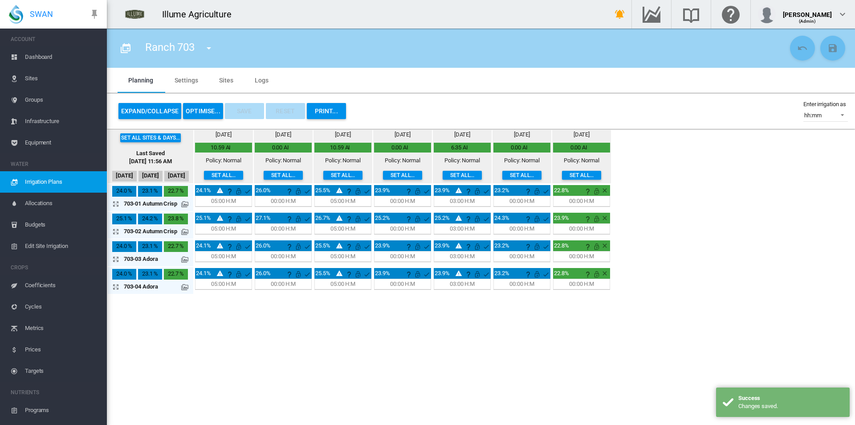
click at [196, 45] on div "Ranch 703 Ranch 360 Ranch 370 Ranch 701" at bounding box center [182, 48] width 91 height 25
click at [205, 46] on md-icon "icon-menu-down" at bounding box center [209, 48] width 11 height 11
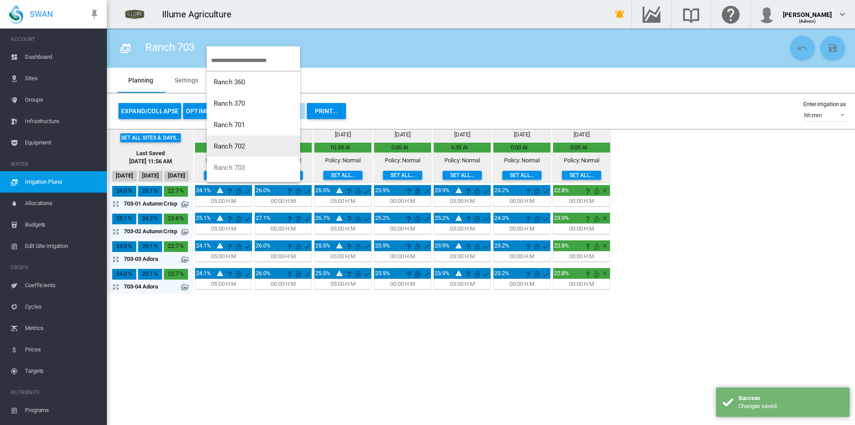
click at [240, 150] on span "Ranch 702" at bounding box center [229, 146] width 31 height 8
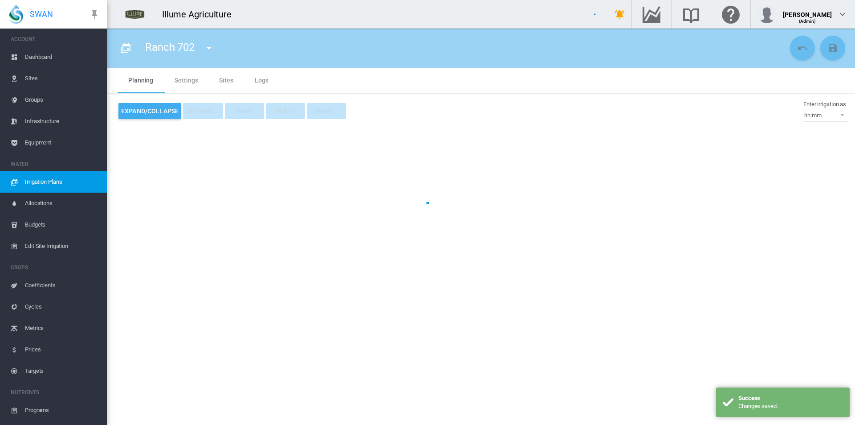
type input "*********"
type input "*"
type input "*****"
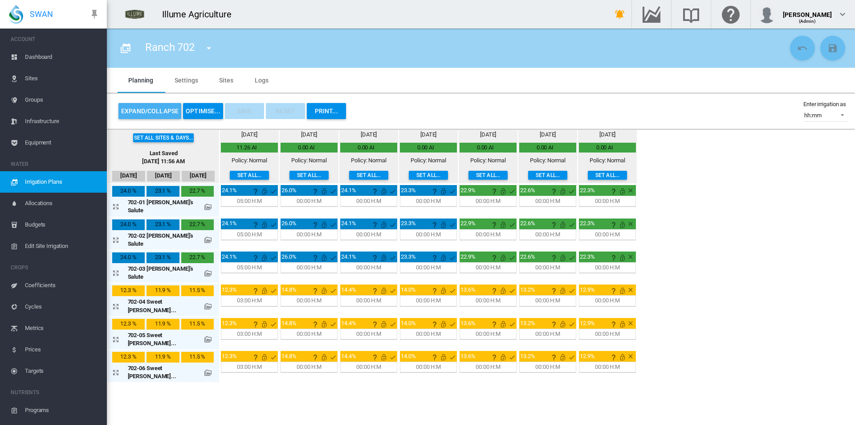
click at [154, 112] on button "Expand/Collapse" at bounding box center [150, 111] width 63 height 16
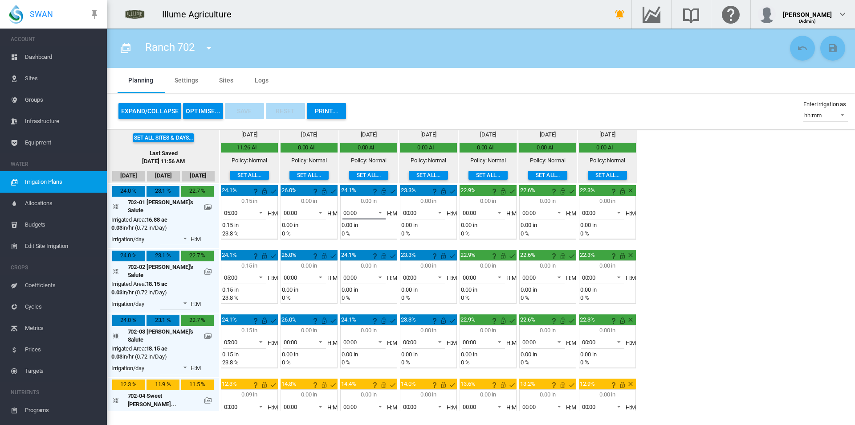
click at [353, 214] on span "00:00" at bounding box center [357, 213] width 28 height 8
click at [347, 232] on md-option "05:00" at bounding box center [352, 230] width 61 height 21
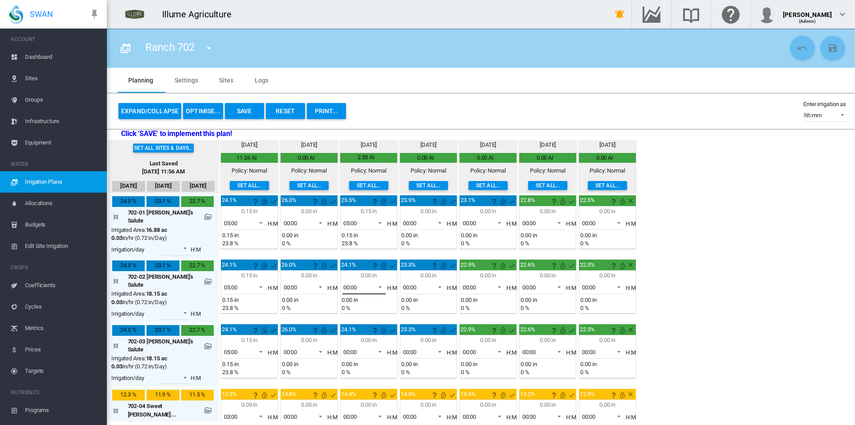
click at [348, 283] on span "00:00" at bounding box center [357, 287] width 28 height 8
drag, startPoint x: 347, startPoint y: 300, endPoint x: 347, endPoint y: 316, distance: 15.6
click at [347, 301] on md-option "05:00" at bounding box center [352, 299] width 61 height 21
click at [349, 348] on span "00:00" at bounding box center [357, 352] width 28 height 8
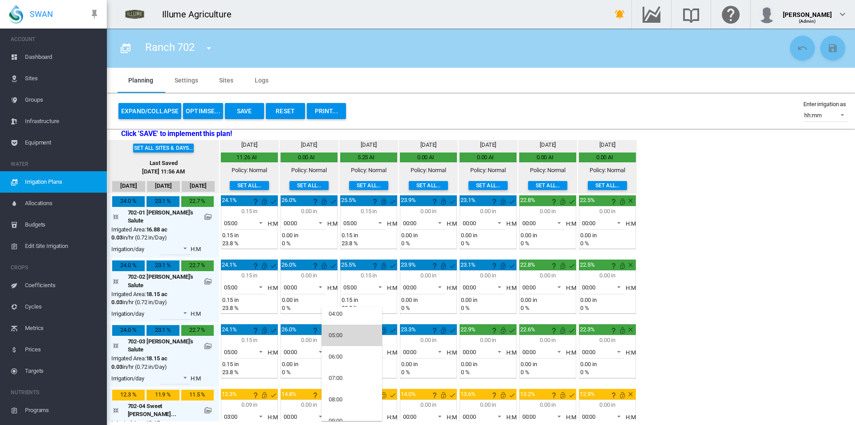
click at [346, 334] on md-option "05:00" at bounding box center [352, 334] width 61 height 21
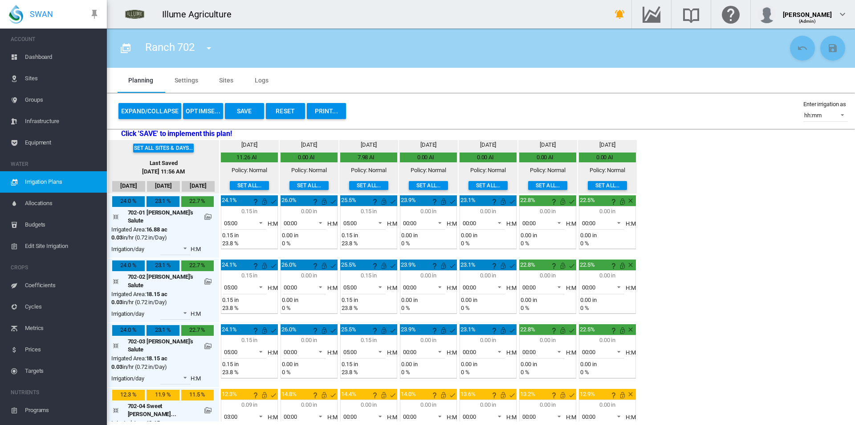
click at [474, 182] on button "Set all..." at bounding box center [488, 185] width 39 height 9
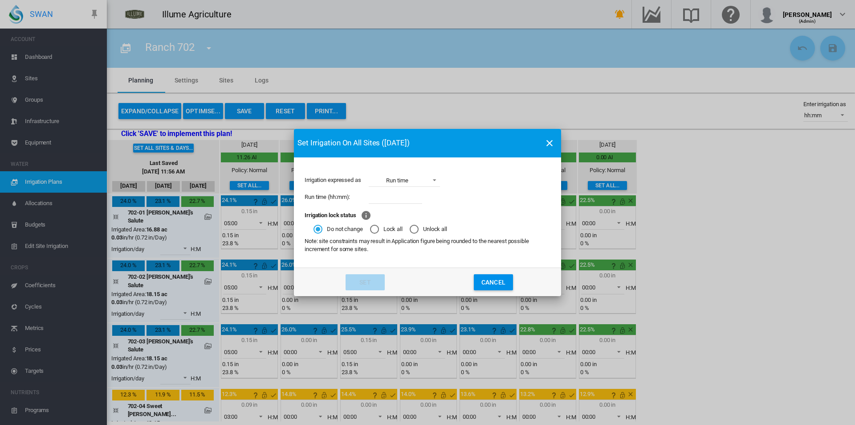
click at [400, 195] on input "Irrigation expressed ..." at bounding box center [395, 196] width 53 height 13
type input "****"
click at [370, 282] on button "Set" at bounding box center [365, 282] width 39 height 16
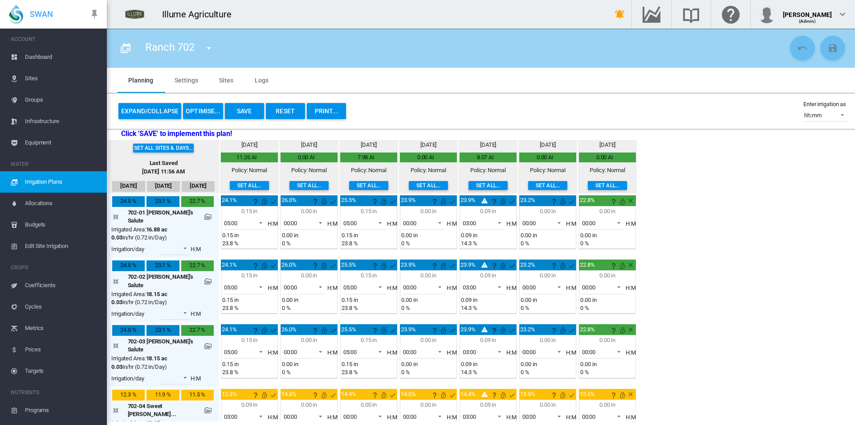
click at [251, 109] on button "Save" at bounding box center [244, 111] width 39 height 16
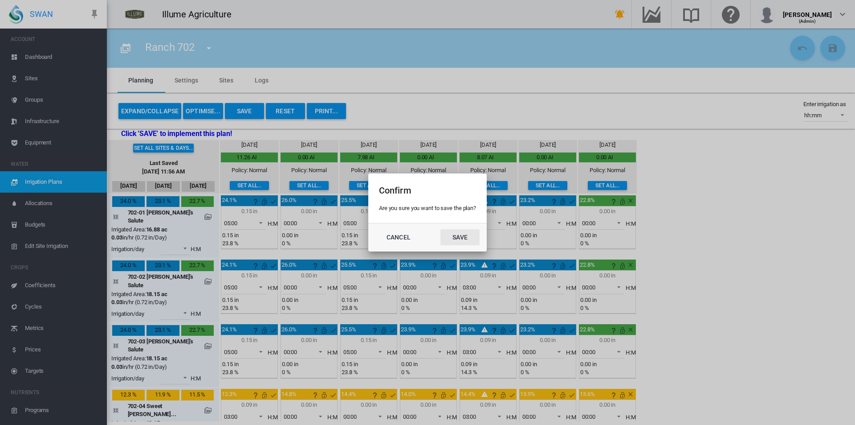
click at [467, 238] on button "Save" at bounding box center [460, 237] width 39 height 16
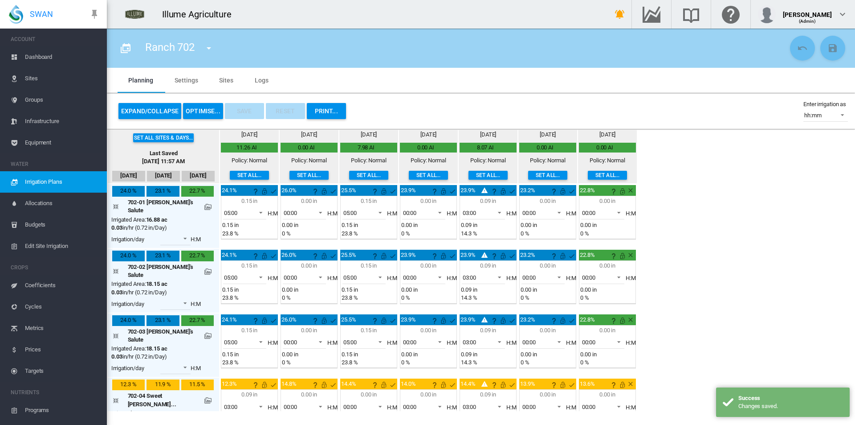
click at [210, 48] on md-icon "icon-menu-down" at bounding box center [209, 48] width 11 height 11
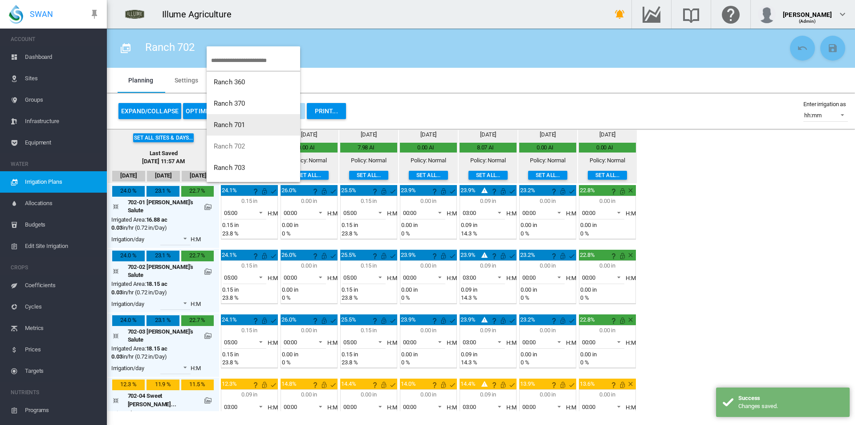
click at [262, 122] on button "Ranch 701" at bounding box center [254, 124] width 94 height 21
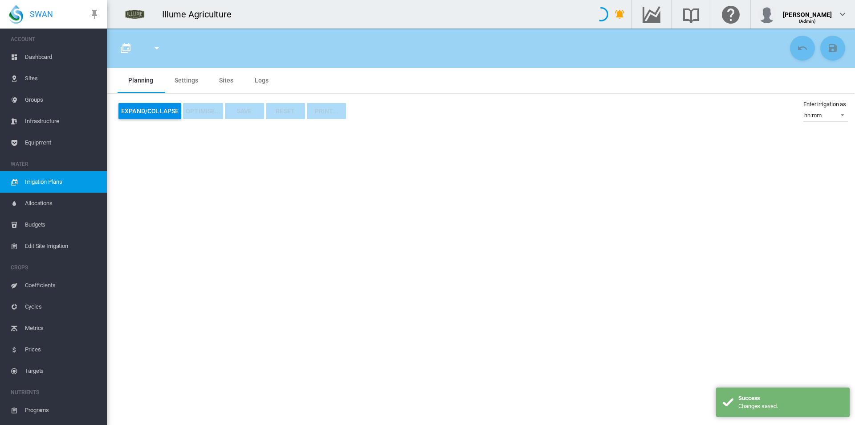
type input "*********"
type input "*"
type input "***"
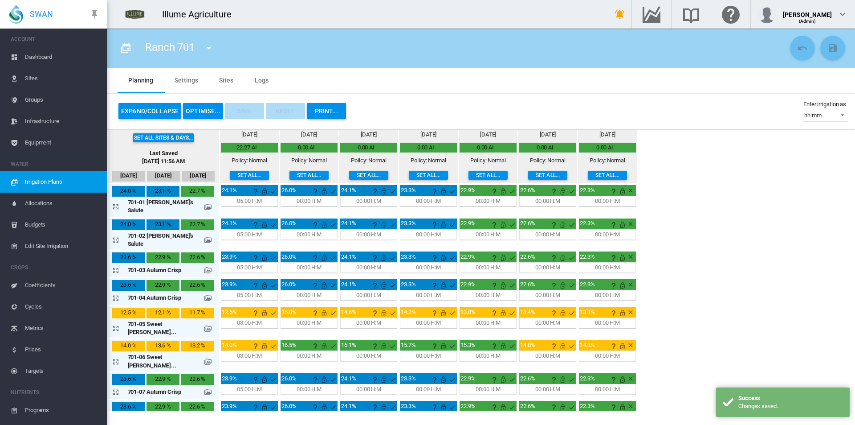
click at [147, 114] on button "Expand/Collapse" at bounding box center [150, 111] width 63 height 16
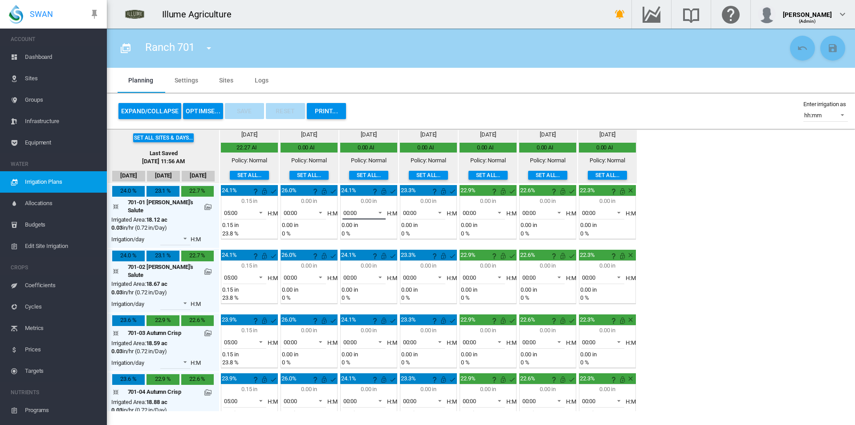
click at [343, 209] on span "00:00" at bounding box center [357, 213] width 28 height 8
click at [343, 271] on md-option "05:00" at bounding box center [352, 275] width 61 height 21
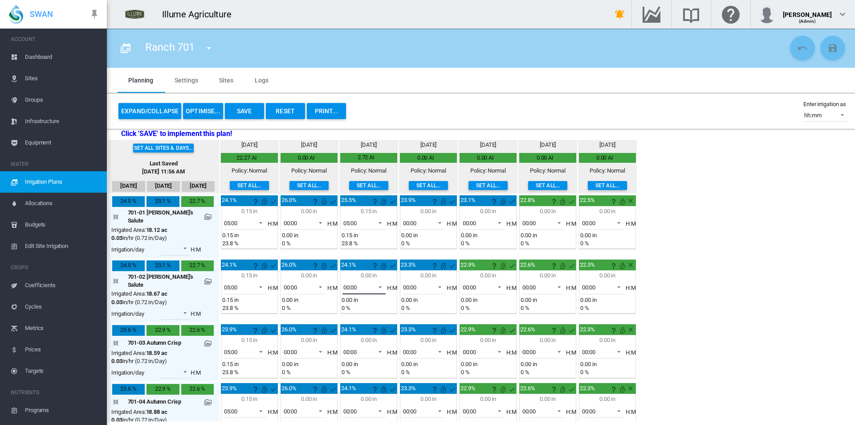
click at [347, 283] on span "00:00" at bounding box center [357, 287] width 28 height 8
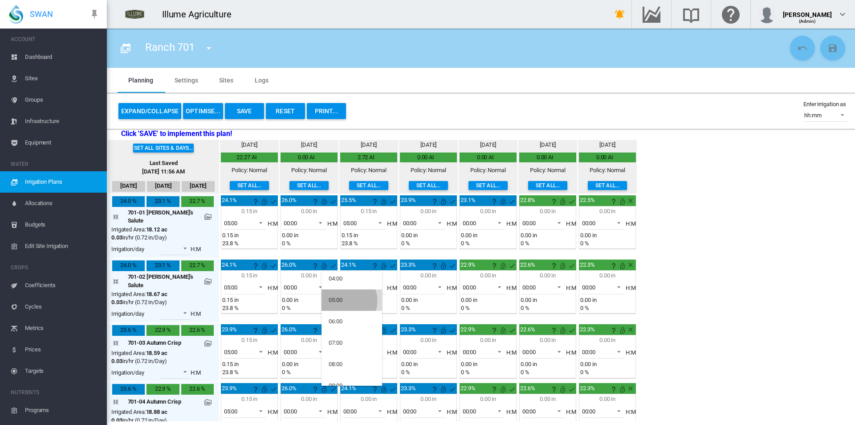
drag, startPoint x: 345, startPoint y: 300, endPoint x: 346, endPoint y: 311, distance: 10.7
click at [345, 301] on md-option "05:00" at bounding box center [352, 299] width 61 height 21
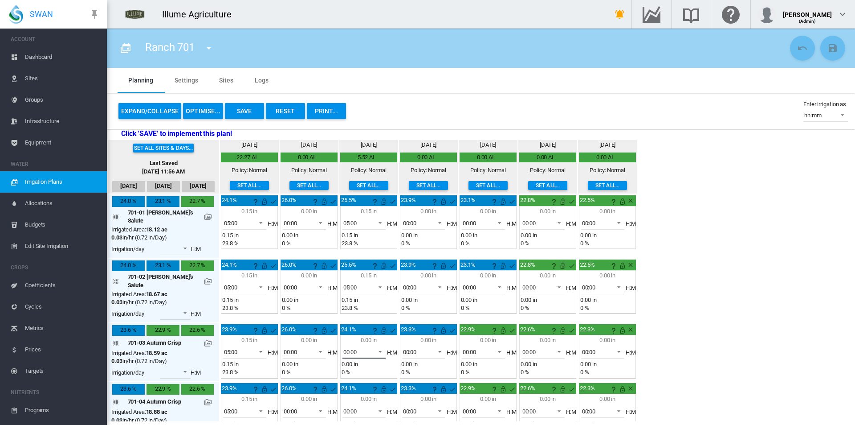
click at [348, 348] on span "00:00" at bounding box center [357, 352] width 28 height 8
click at [604, 85] on md-backdrop at bounding box center [427, 212] width 855 height 425
click at [350, 348] on span "00:00" at bounding box center [357, 352] width 28 height 8
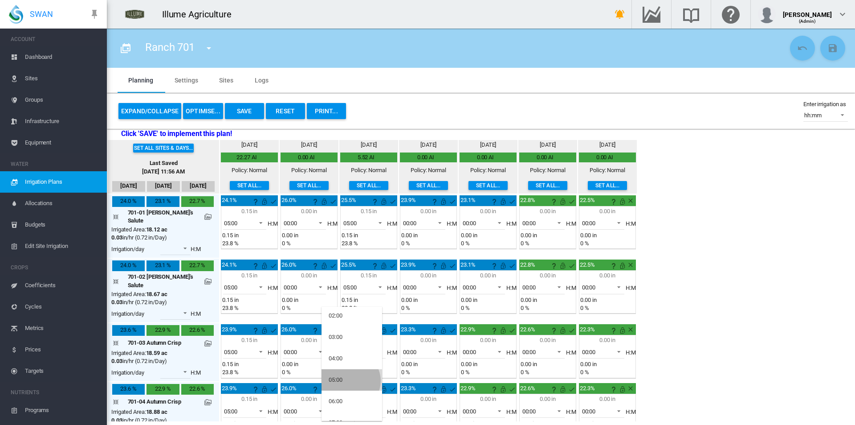
click at [350, 380] on md-option "05:00" at bounding box center [352, 379] width 61 height 21
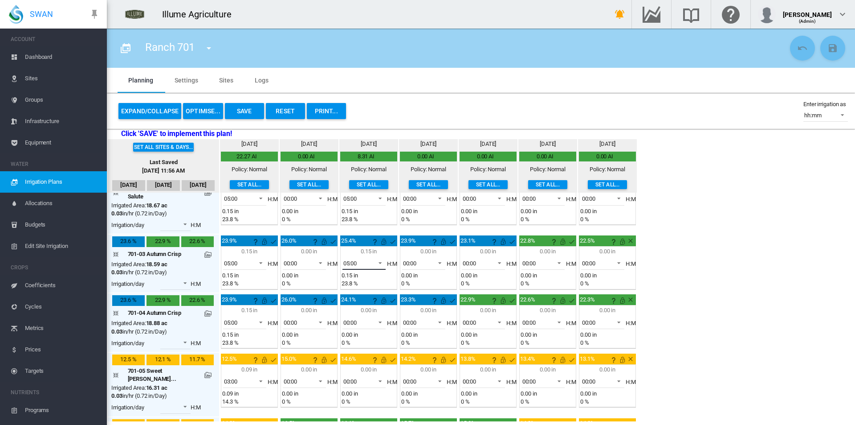
scroll to position [89, 0]
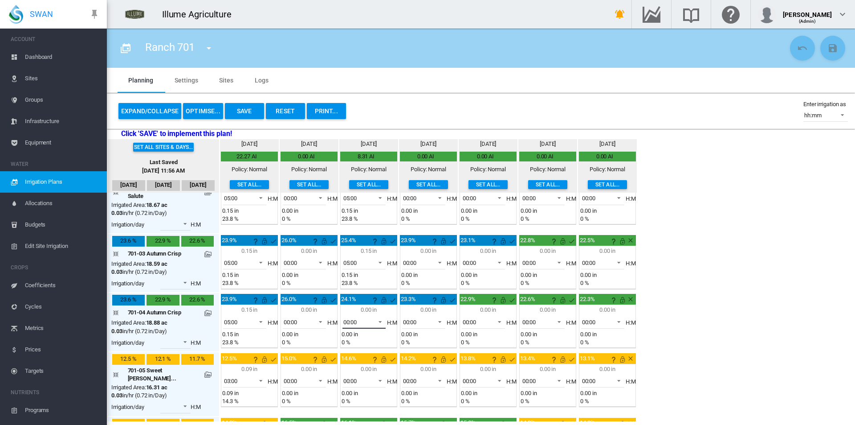
click at [360, 315] on md-select-value "00:00" at bounding box center [365, 321] width 44 height 13
click at [350, 331] on md-option "05:00" at bounding box center [352, 328] width 61 height 21
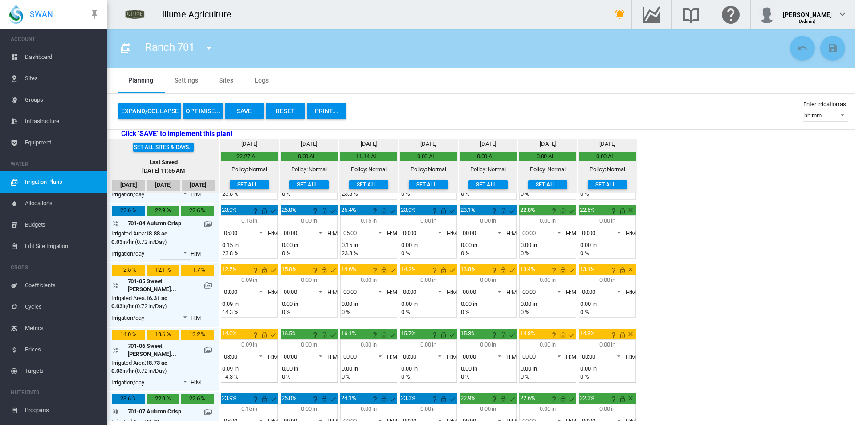
scroll to position [267, 0]
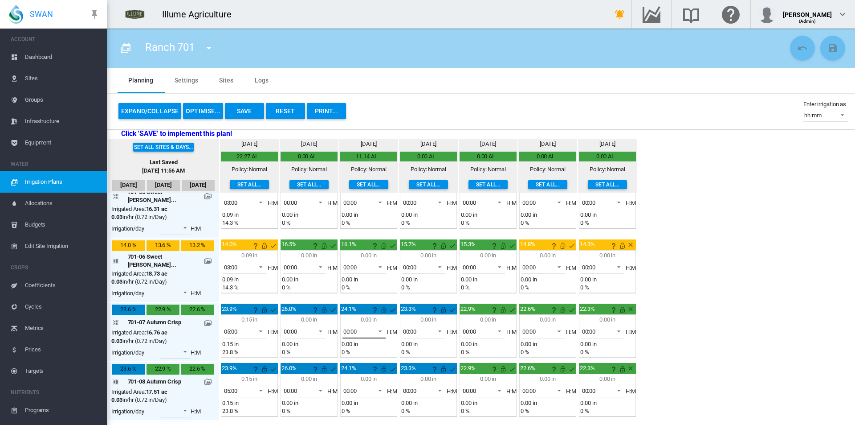
click at [351, 327] on span "00:00" at bounding box center [357, 331] width 28 height 8
click at [349, 332] on md-option "05:00" at bounding box center [352, 327] width 61 height 21
click at [349, 387] on span "00:00" at bounding box center [357, 391] width 28 height 8
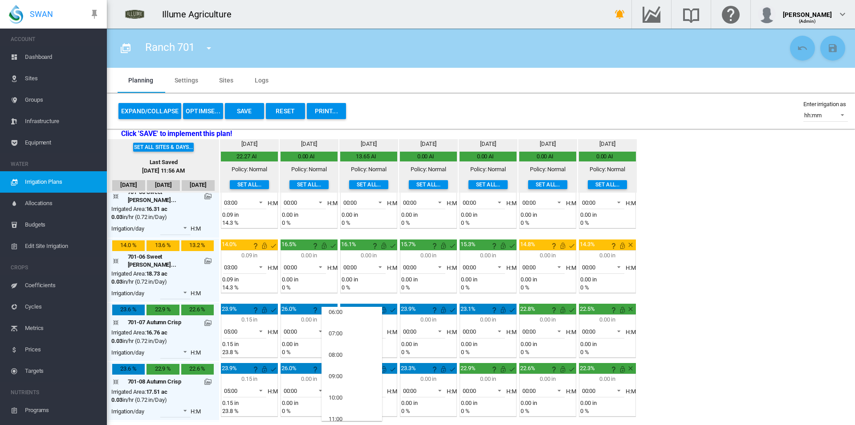
scroll to position [45, 0]
click at [345, 384] on md-option "05:00" at bounding box center [352, 379] width 61 height 21
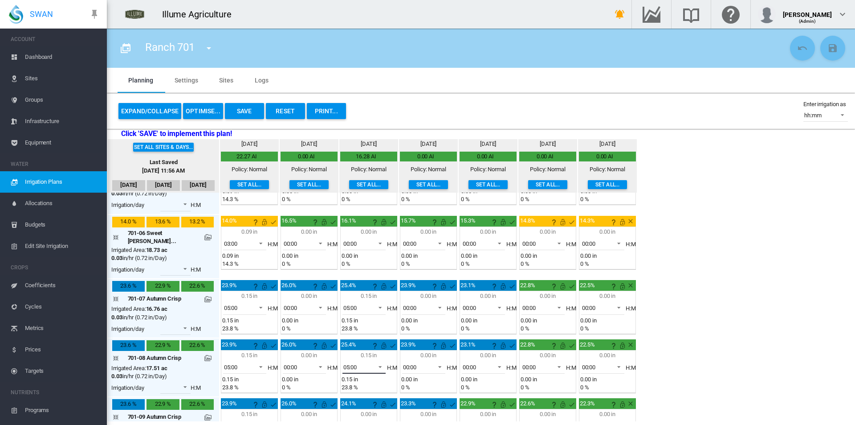
scroll to position [304, 0]
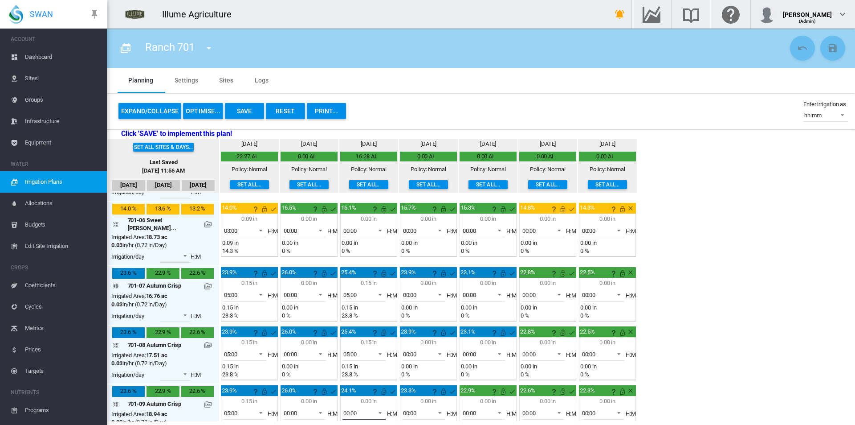
click at [356, 406] on md-select-value "00:00" at bounding box center [365, 412] width 44 height 13
click at [354, 339] on md-option "05:00" at bounding box center [352, 334] width 61 height 21
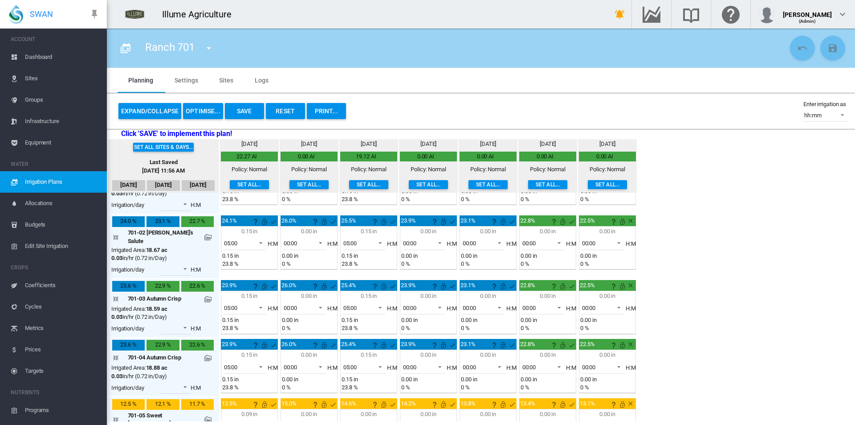
scroll to position [0, 0]
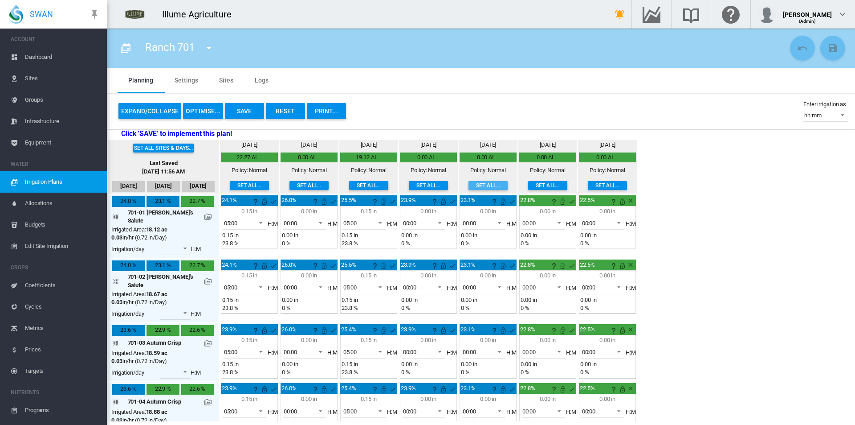
click at [481, 185] on button "Set all..." at bounding box center [488, 185] width 39 height 9
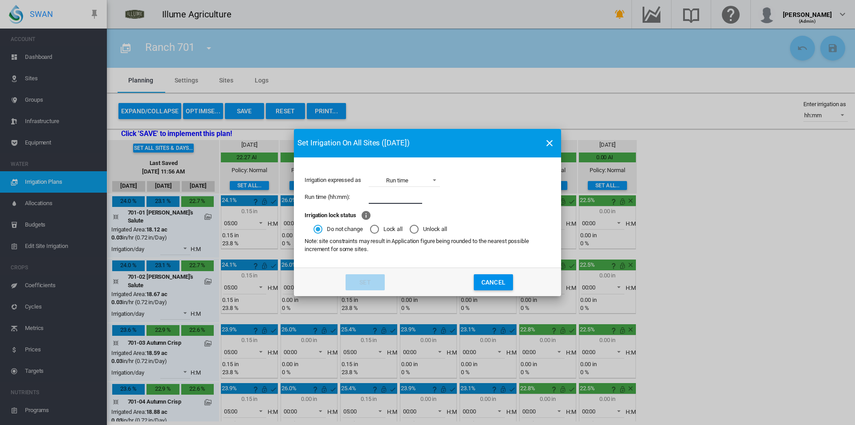
click at [391, 199] on input "Irrigation expressed ..." at bounding box center [395, 196] width 53 height 13
type input "****"
click at [360, 285] on button "Set" at bounding box center [365, 282] width 39 height 16
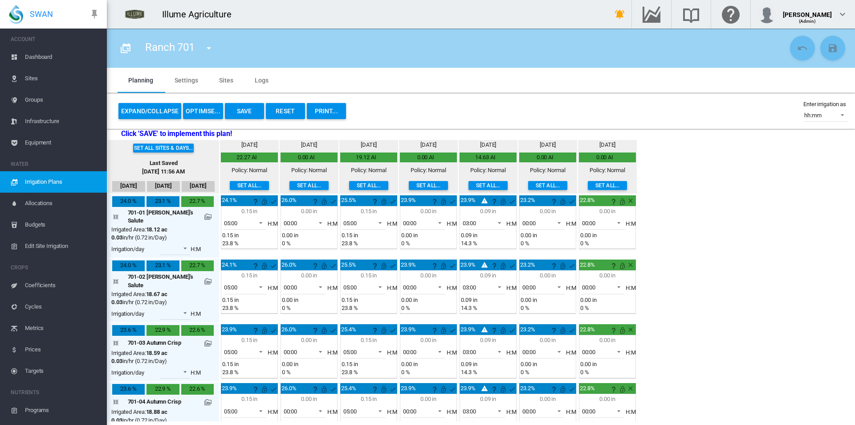
click at [253, 109] on button "Save" at bounding box center [244, 111] width 39 height 16
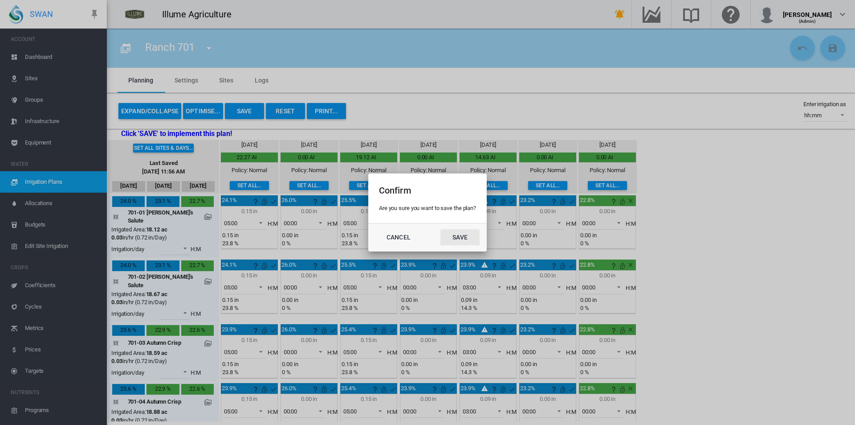
click at [466, 233] on button "Save" at bounding box center [460, 237] width 39 height 16
